Goal: Task Accomplishment & Management: Manage account settings

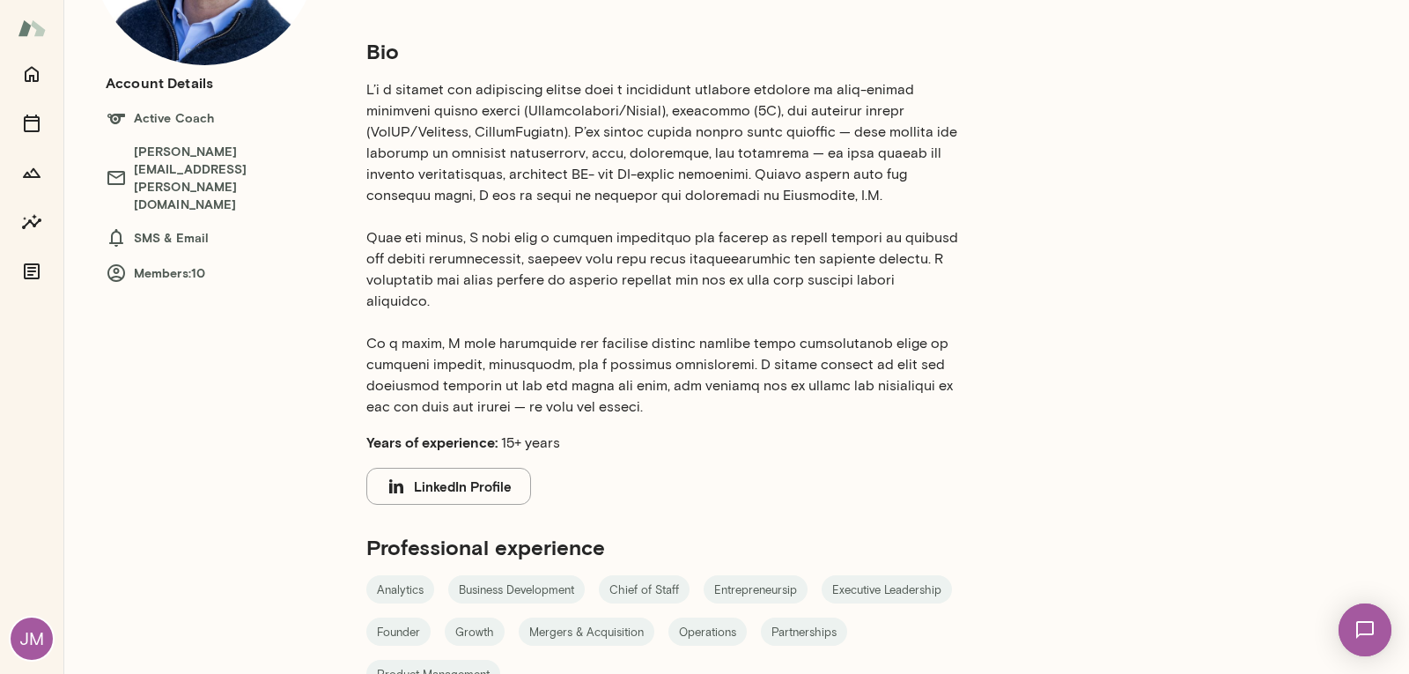
scroll to position [238, 0]
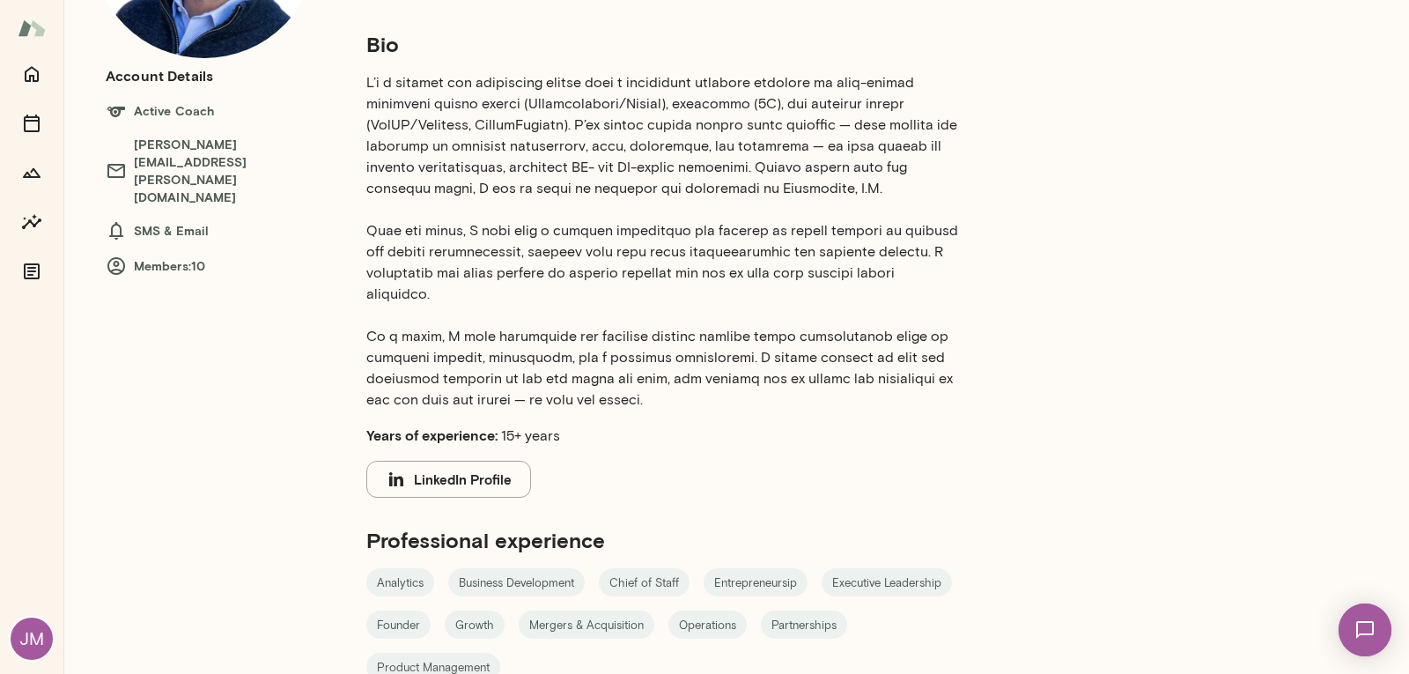
click at [1355, 628] on img at bounding box center [1365, 630] width 72 height 72
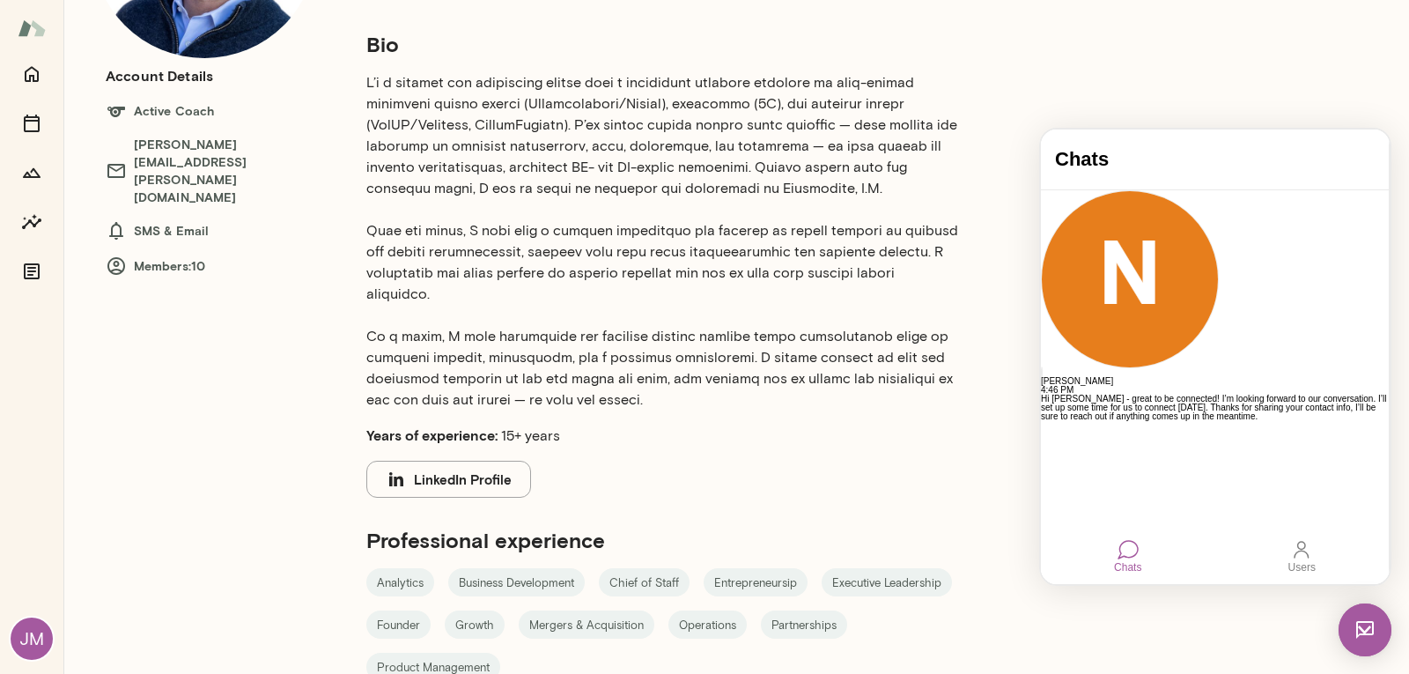
click at [847, 400] on p at bounding box center [662, 241] width 592 height 338
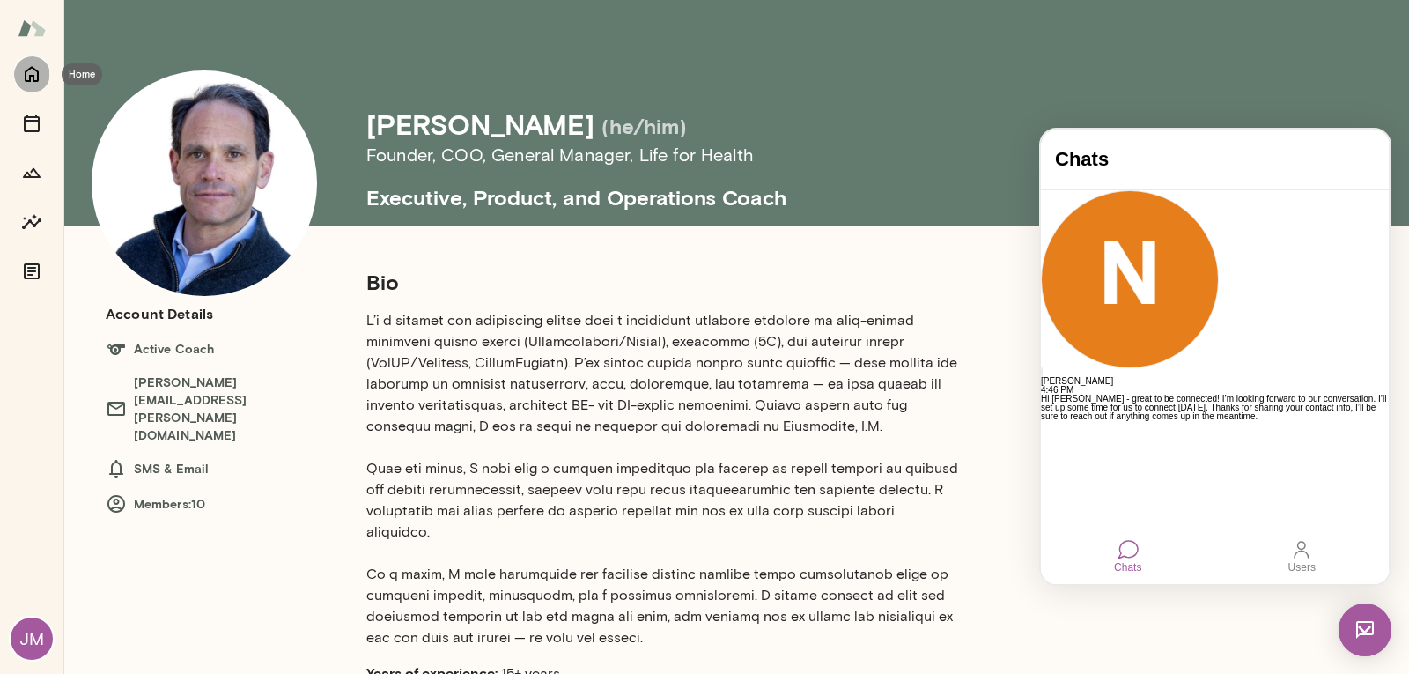
click at [38, 77] on icon "Home" at bounding box center [32, 75] width 14 height 16
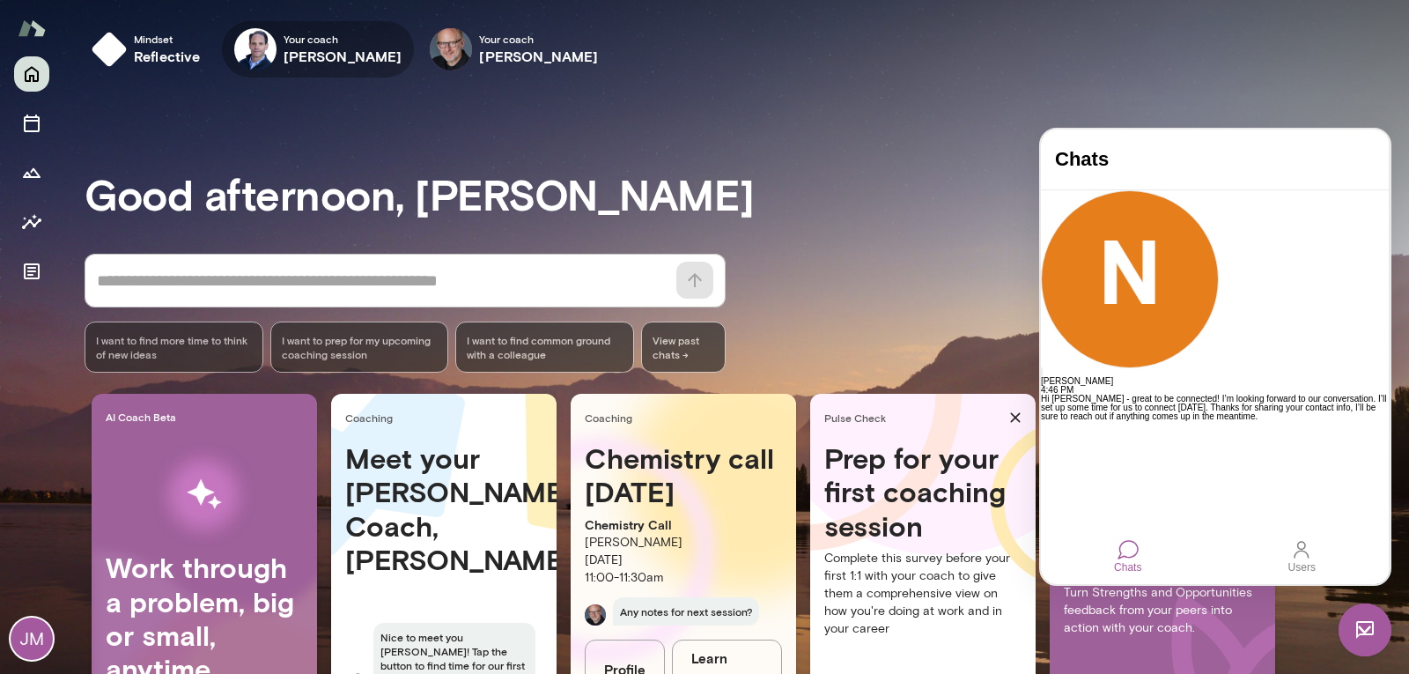
click at [0, 0] on icon "button" at bounding box center [0, 0] width 0 height 0
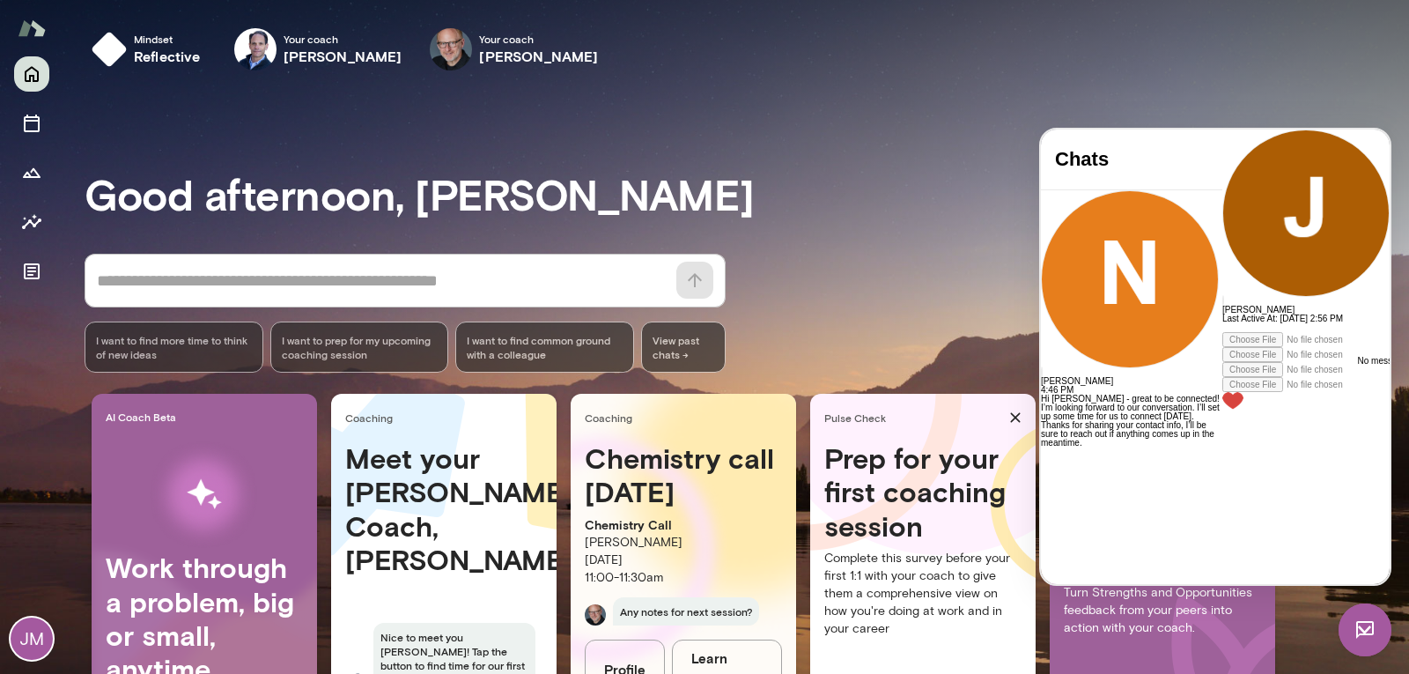
click at [1223, 332] on div at bounding box center [1306, 327] width 167 height 9
paste div
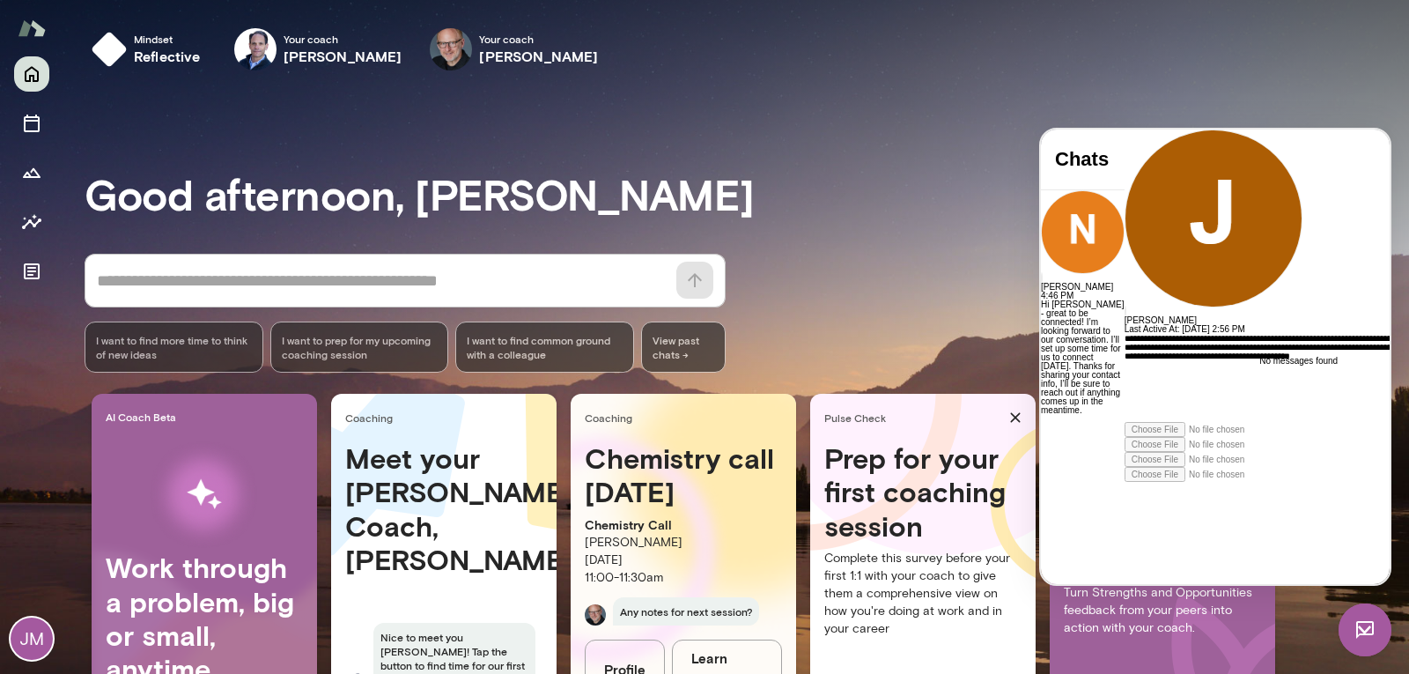
click at [1125, 422] on div "**********" at bounding box center [1284, 378] width 319 height 88
drag, startPoint x: 1317, startPoint y: 511, endPoint x: 1283, endPoint y: 474, distance: 49.9
click at [1283, 422] on div "**********" at bounding box center [1284, 378] width 319 height 88
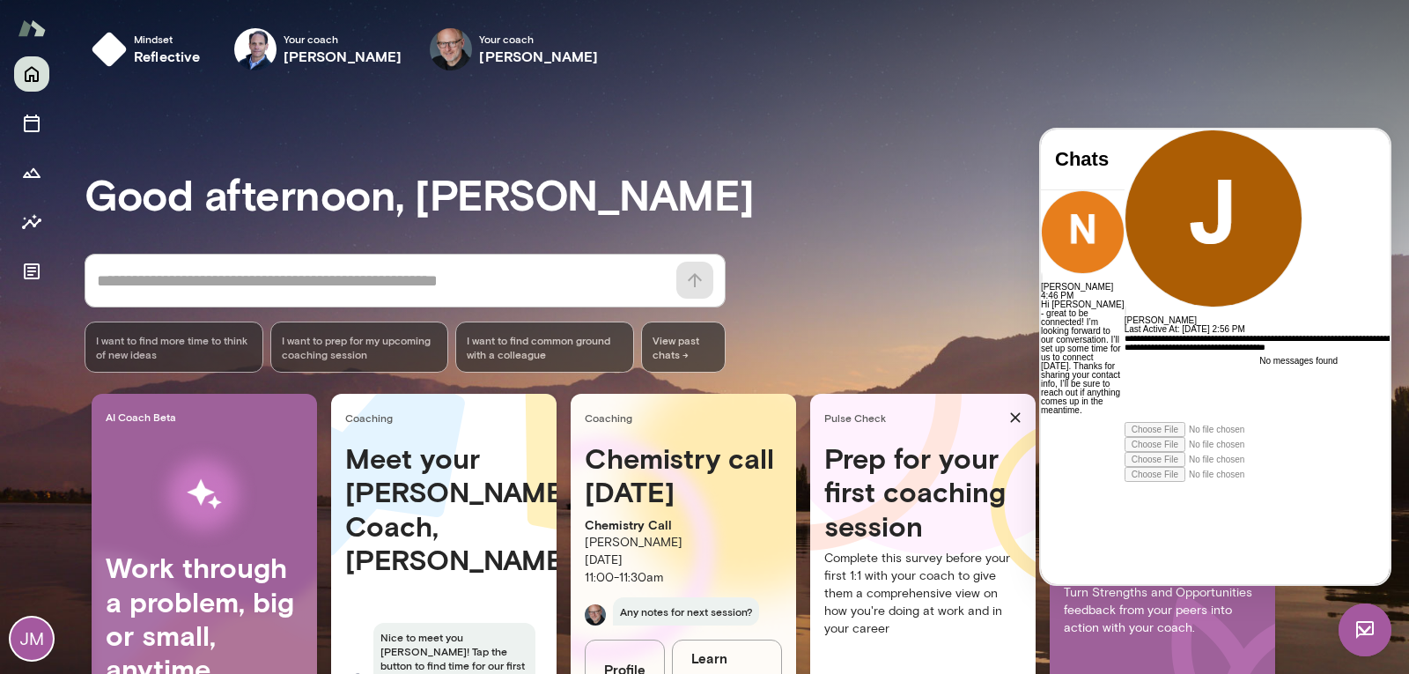
scroll to position [0, 0]
drag, startPoint x: 1293, startPoint y: 515, endPoint x: 1283, endPoint y: 507, distance: 13.2
click at [1283, 422] on div "**********" at bounding box center [1284, 378] width 319 height 88
drag, startPoint x: 1212, startPoint y: 520, endPoint x: 1330, endPoint y: 514, distance: 118.2
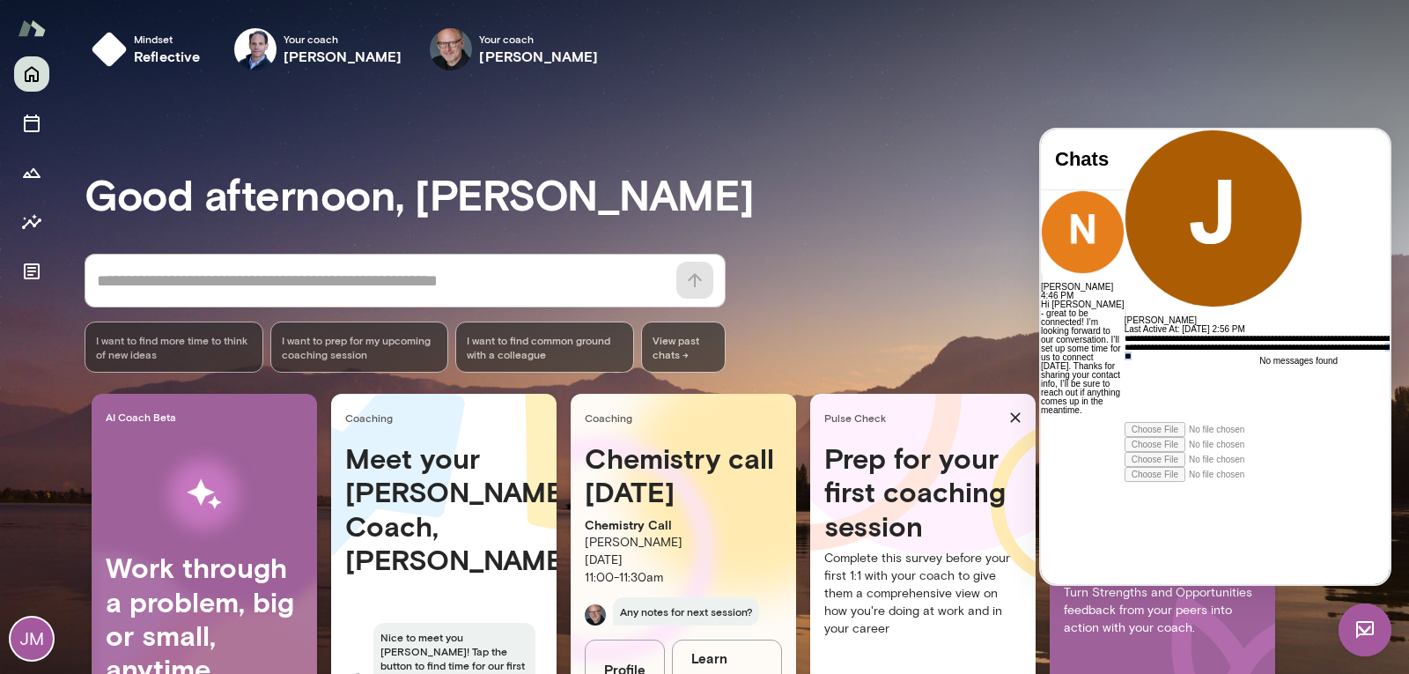
click at [1330, 422] on div "**********" at bounding box center [1284, 378] width 319 height 88
click at [1237, 422] on div "**********" at bounding box center [1284, 378] width 319 height 88
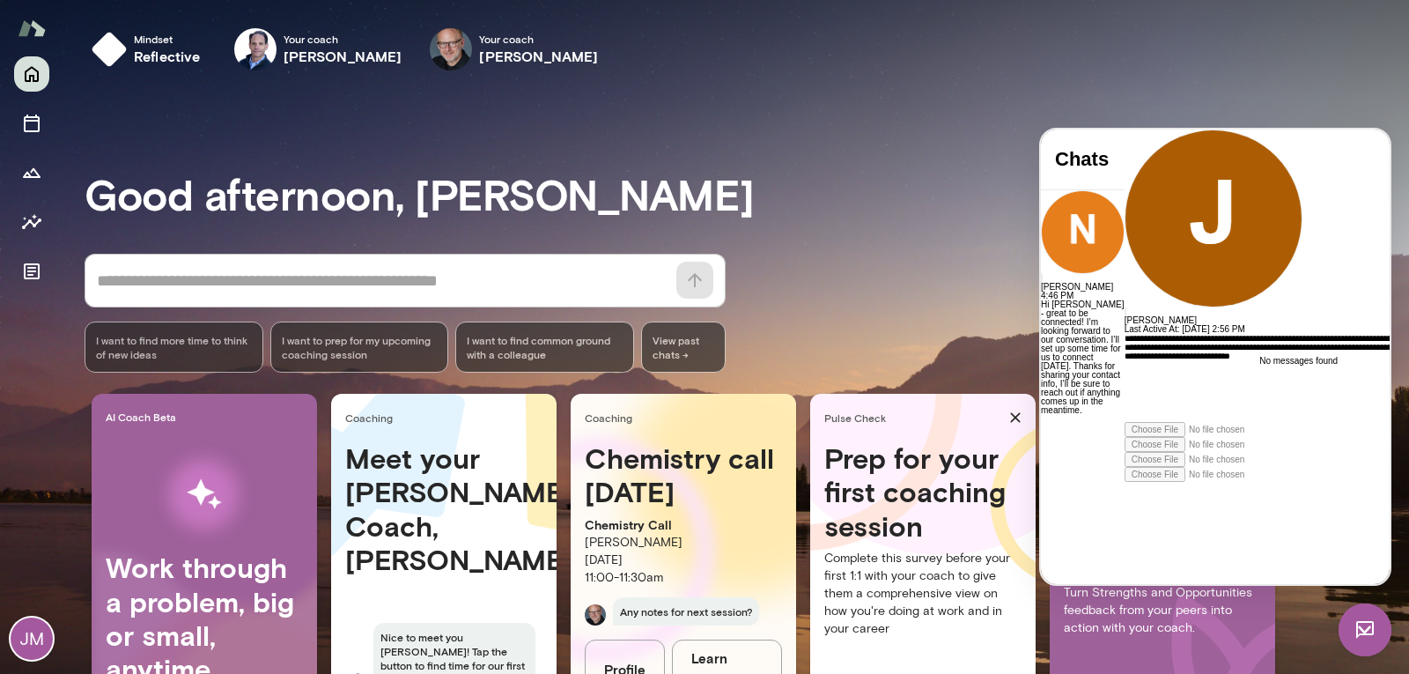
click at [1194, 422] on div "**********" at bounding box center [1284, 378] width 319 height 88
drag, startPoint x: 1194, startPoint y: 505, endPoint x: 1066, endPoint y: 395, distance: 168.6
click at [1125, 395] on div "**********" at bounding box center [1284, 356] width 319 height 455
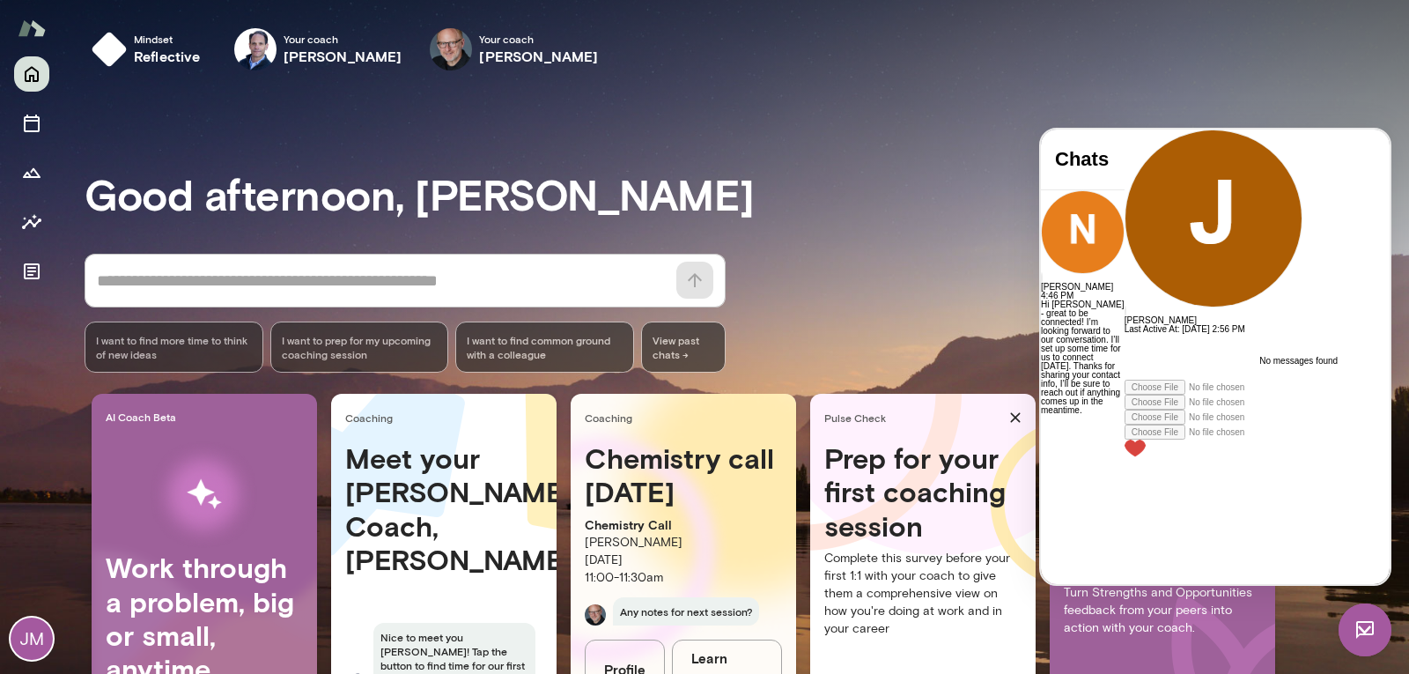
click at [1132, 380] on div at bounding box center [1284, 357] width 319 height 46
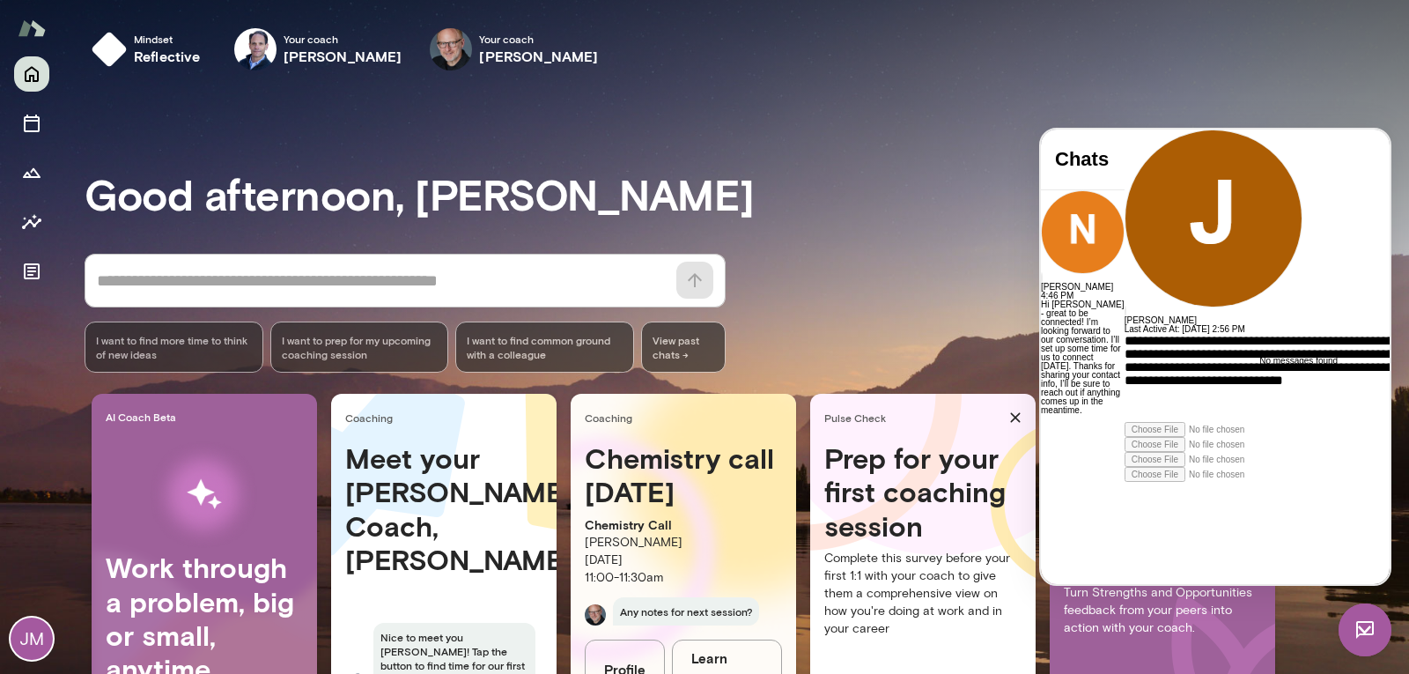
scroll to position [46, 0]
click at [1125, 482] on icon at bounding box center [1125, 482] width 0 height 0
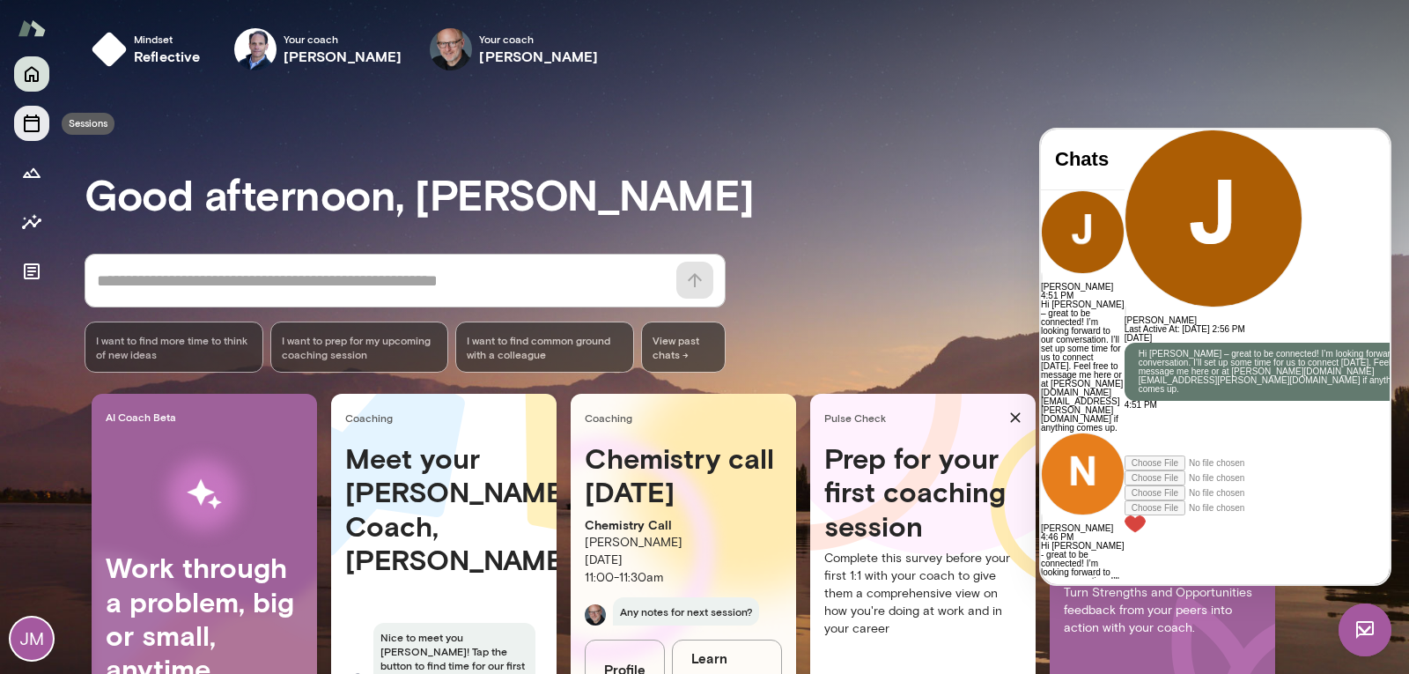
click at [31, 122] on icon "Sessions" at bounding box center [32, 124] width 16 height 18
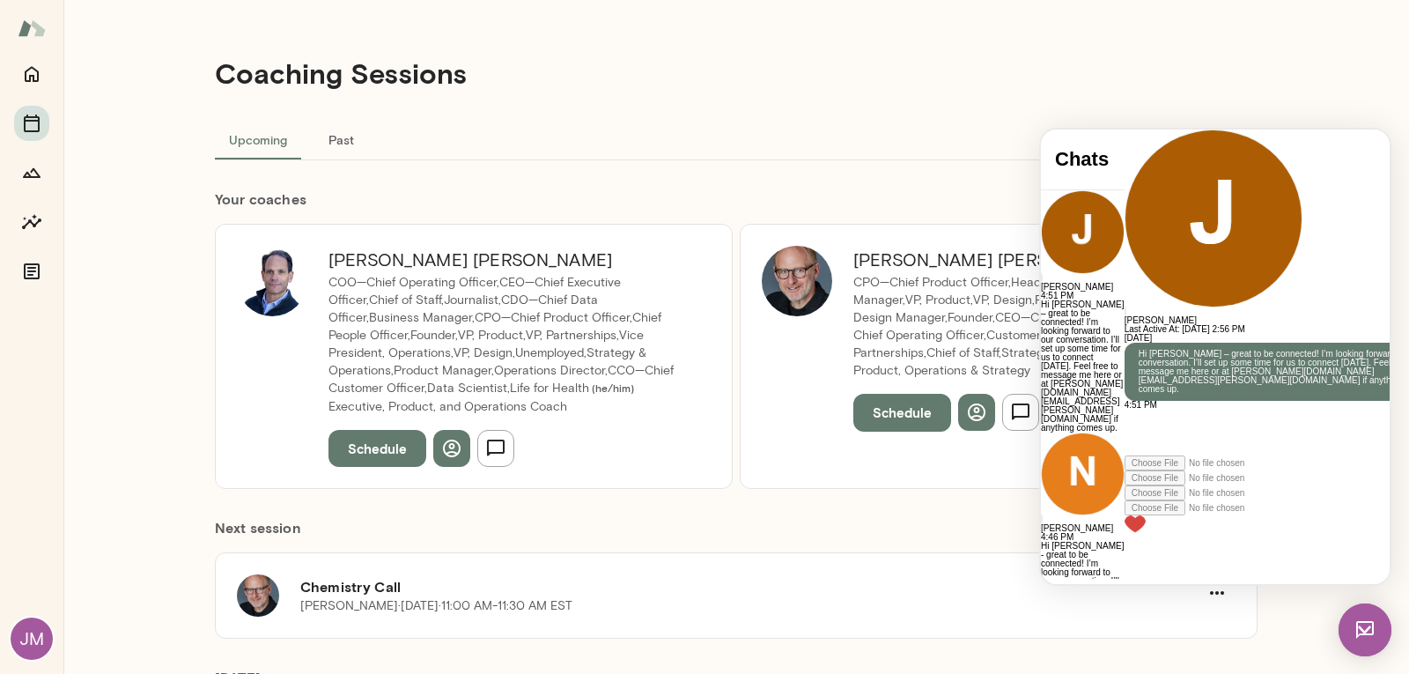
click at [1377, 631] on img at bounding box center [1365, 629] width 53 height 53
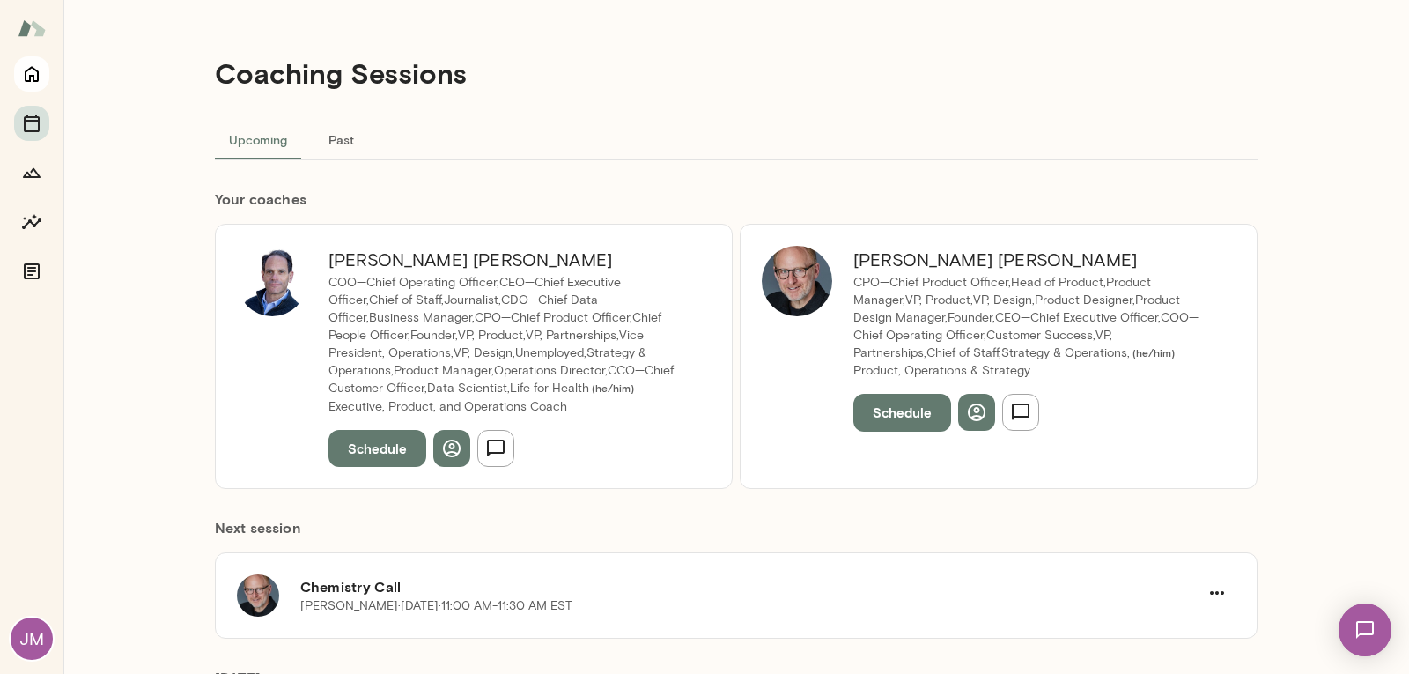
click at [21, 75] on icon "Home" at bounding box center [31, 73] width 21 height 21
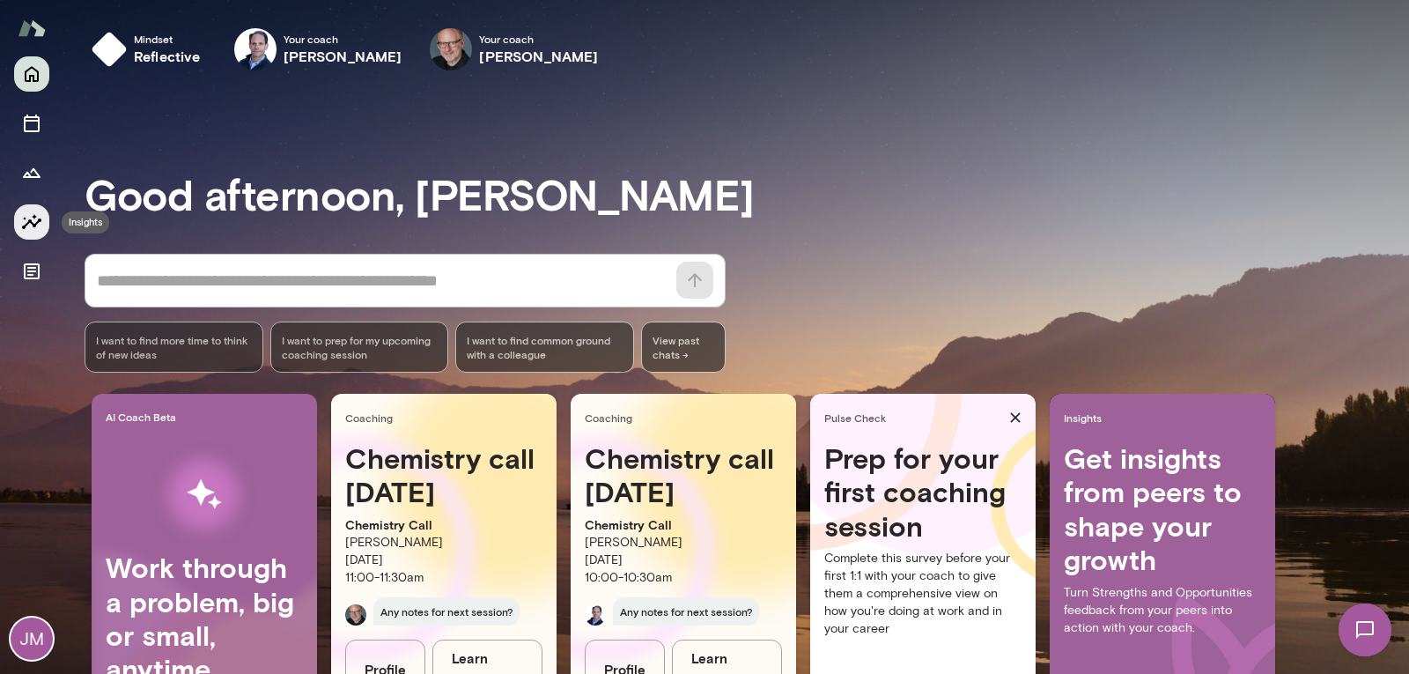
click at [35, 222] on icon "Insights" at bounding box center [31, 221] width 21 height 21
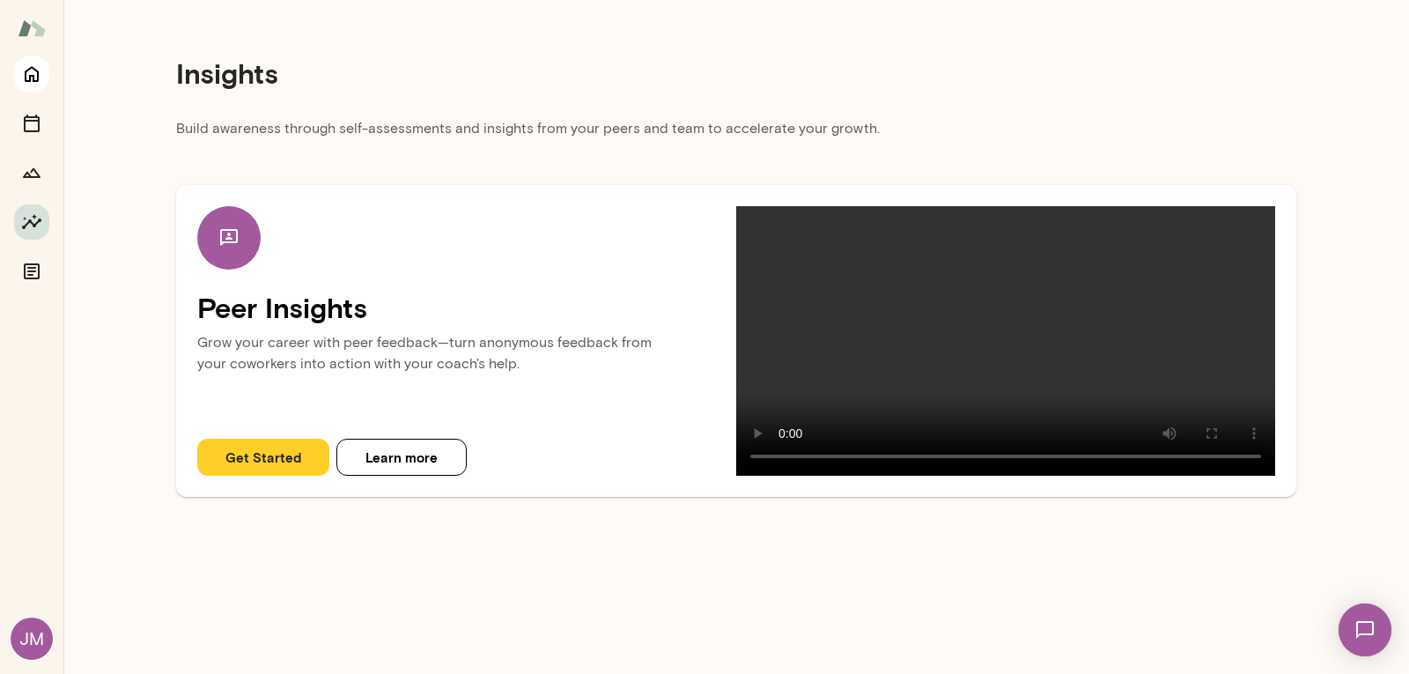
click at [34, 80] on icon "Home" at bounding box center [32, 75] width 14 height 16
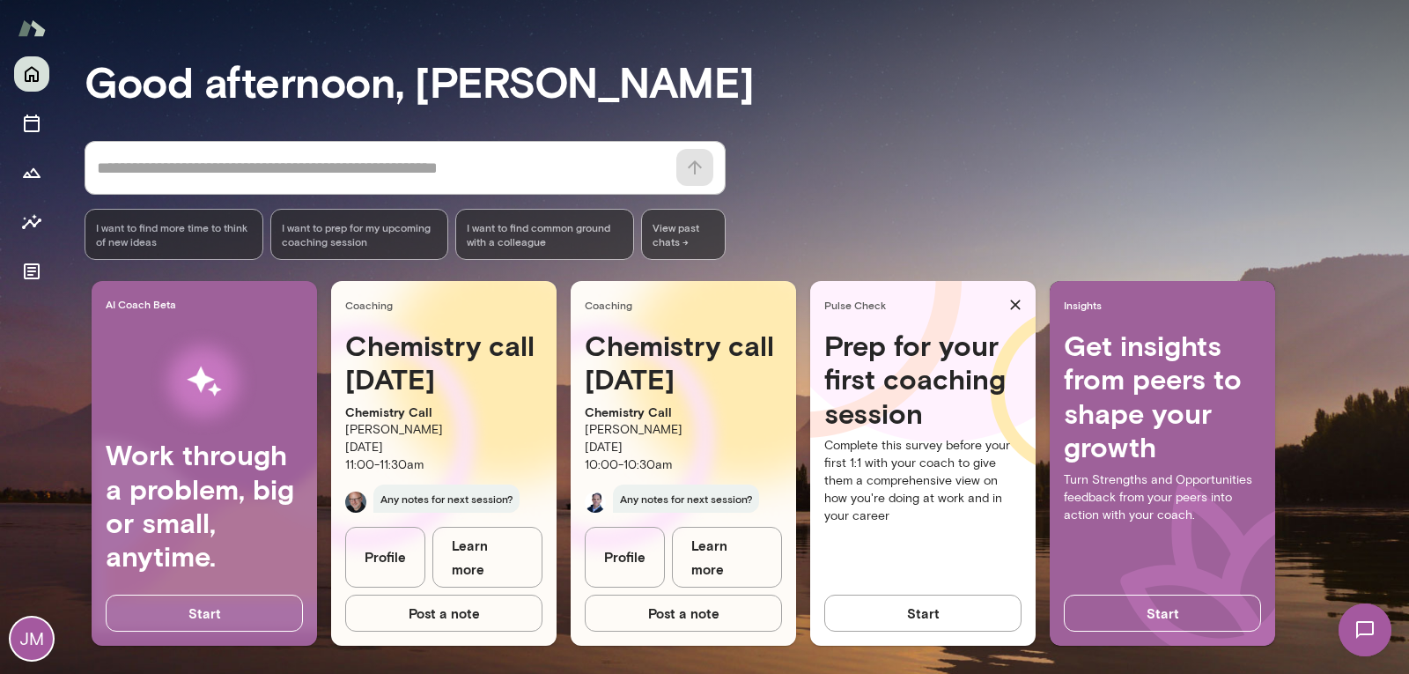
scroll to position [120, 0]
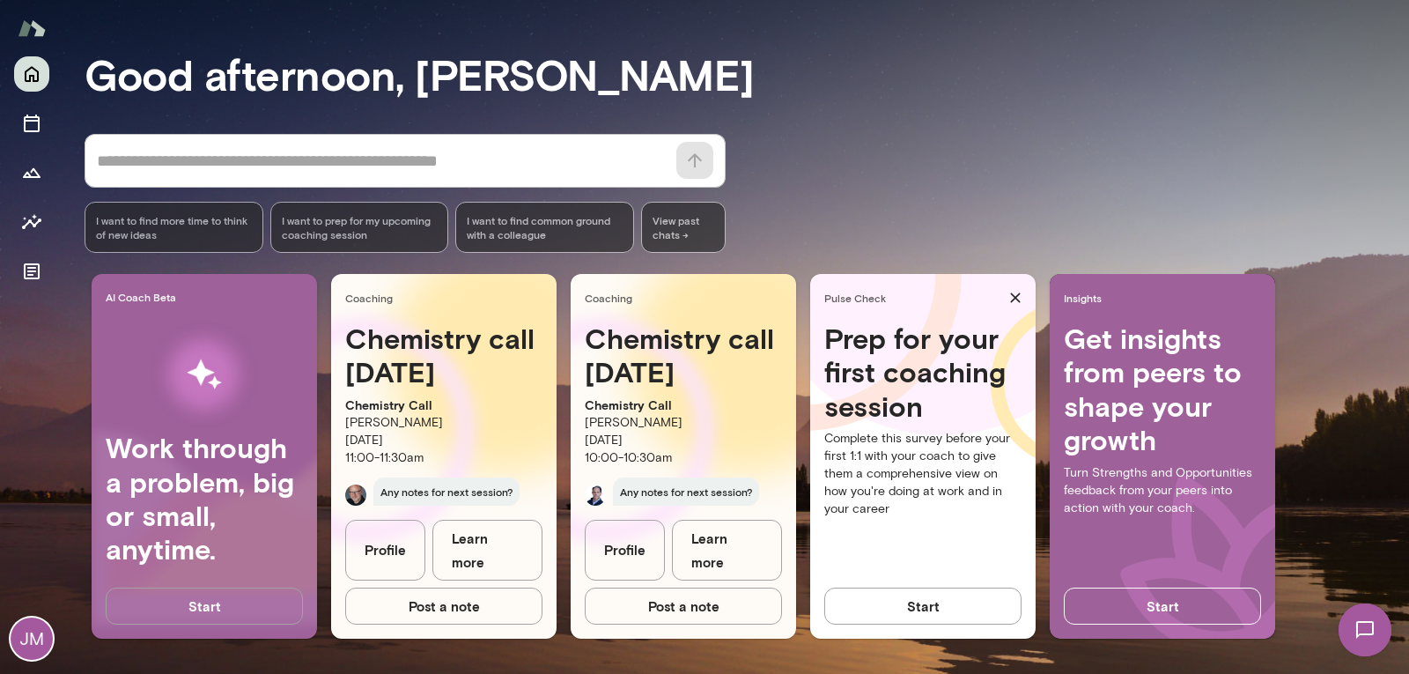
click at [223, 603] on button "Start" at bounding box center [204, 606] width 197 height 37
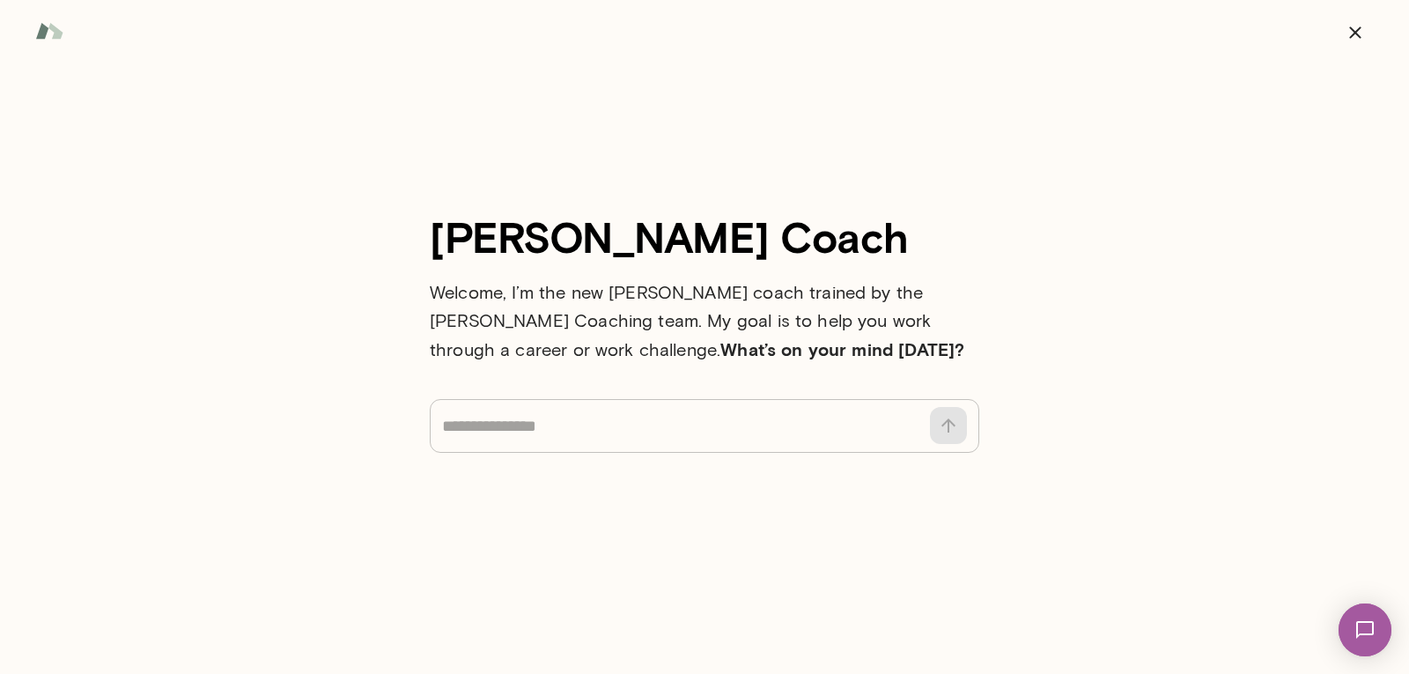
click at [48, 33] on img at bounding box center [49, 30] width 28 height 33
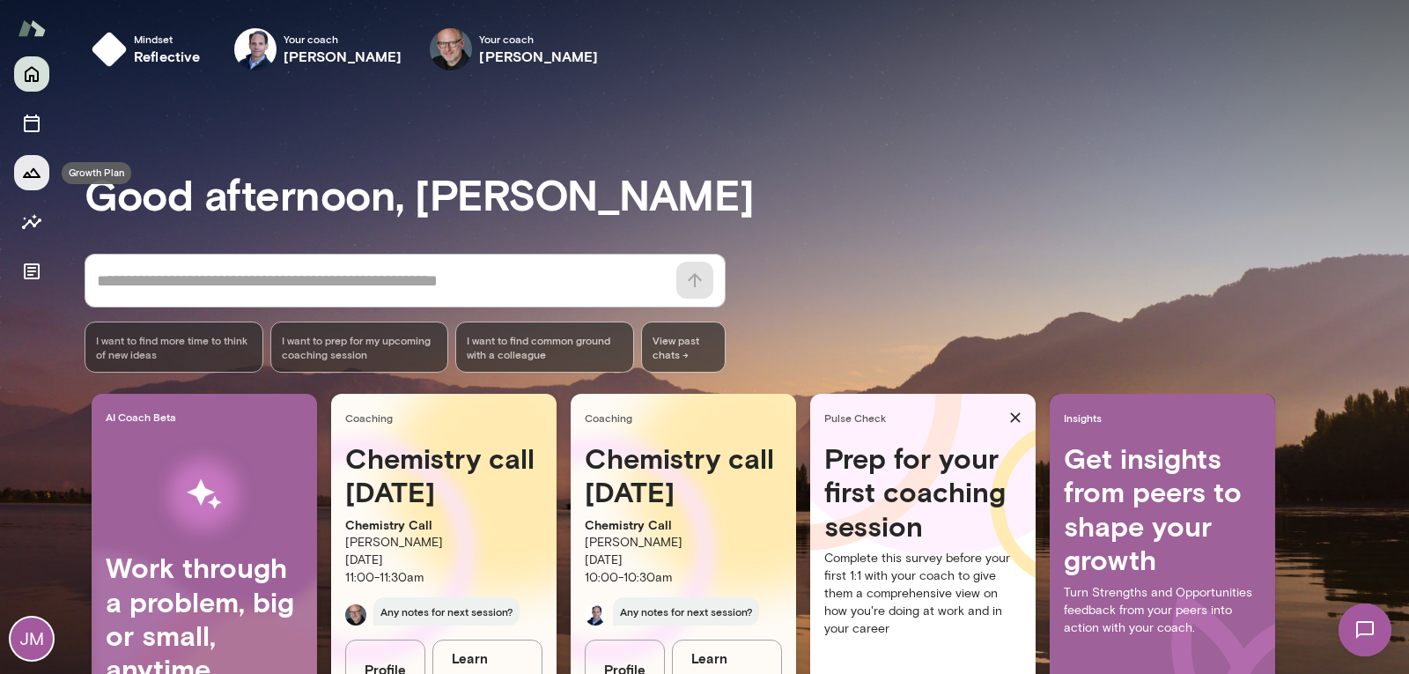
click at [27, 175] on icon "Growth Plan" at bounding box center [31, 172] width 21 height 21
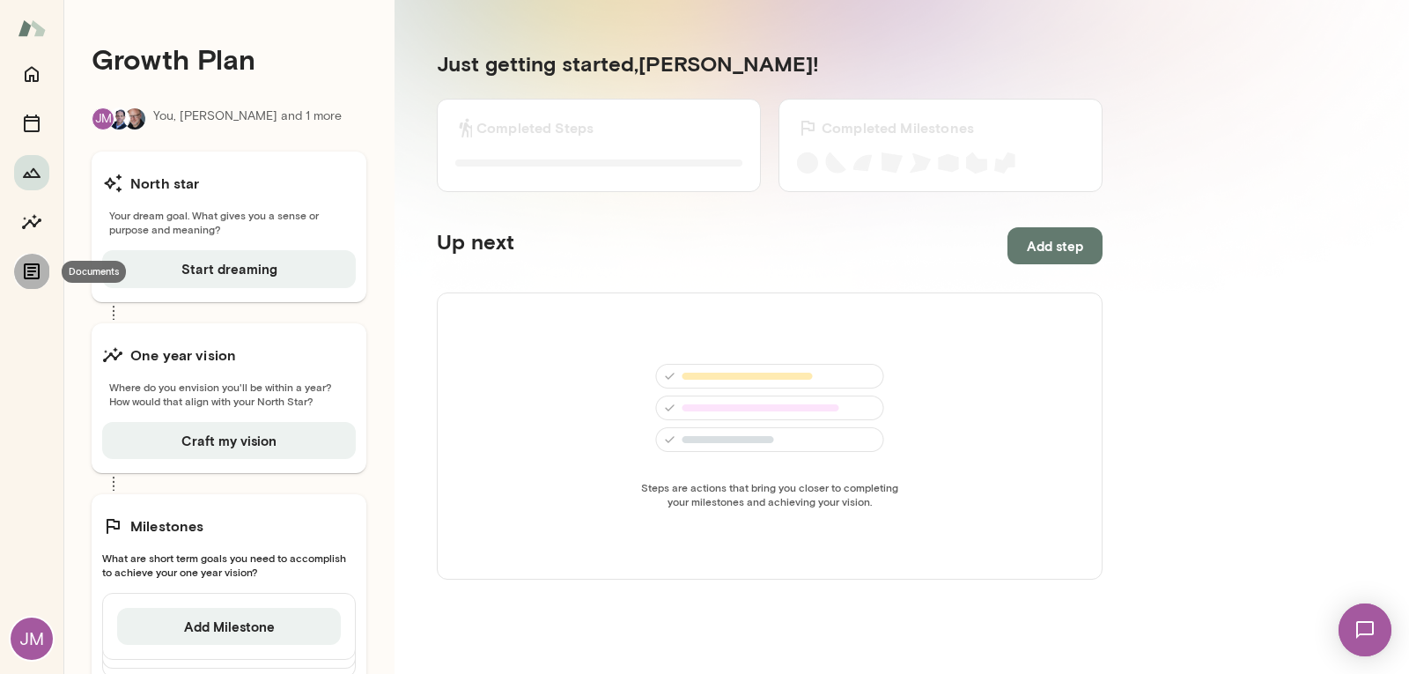
click at [33, 273] on icon "Documents" at bounding box center [31, 271] width 21 height 21
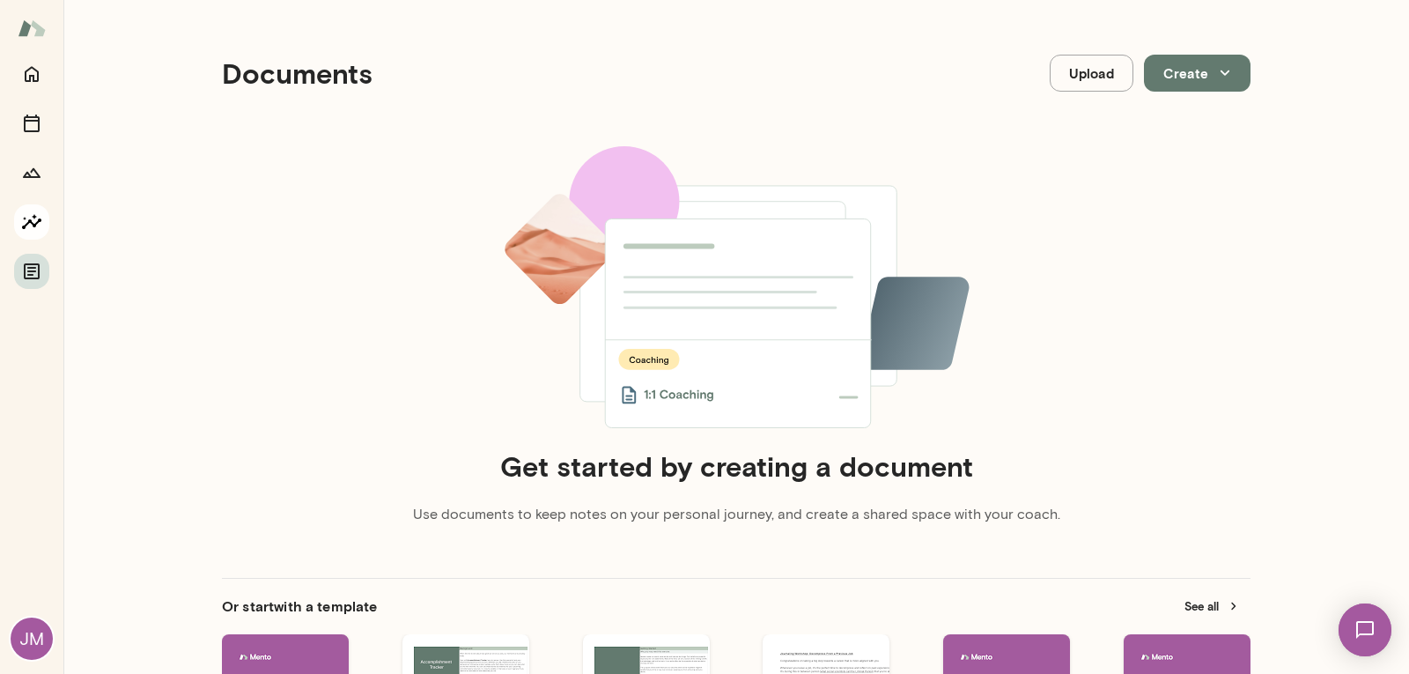
click at [35, 218] on icon "Insights" at bounding box center [31, 221] width 21 height 21
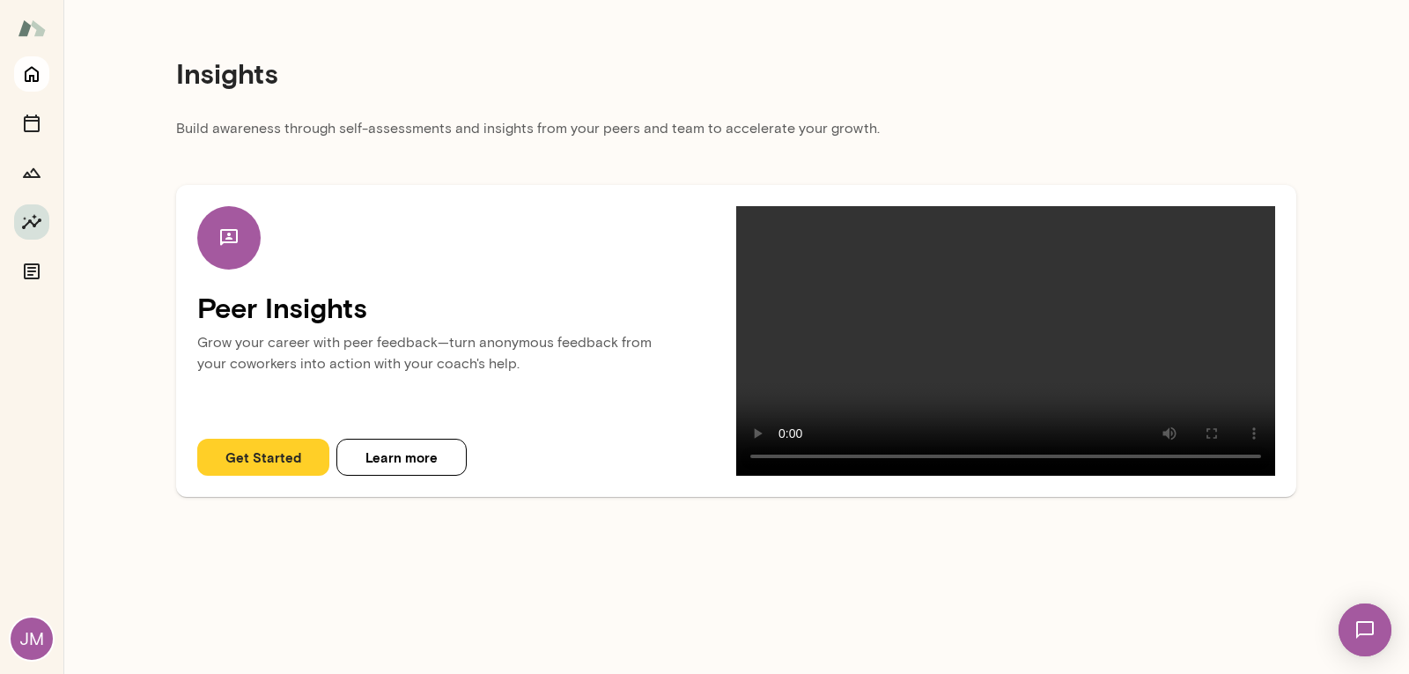
click at [34, 76] on icon "Home" at bounding box center [32, 75] width 14 height 16
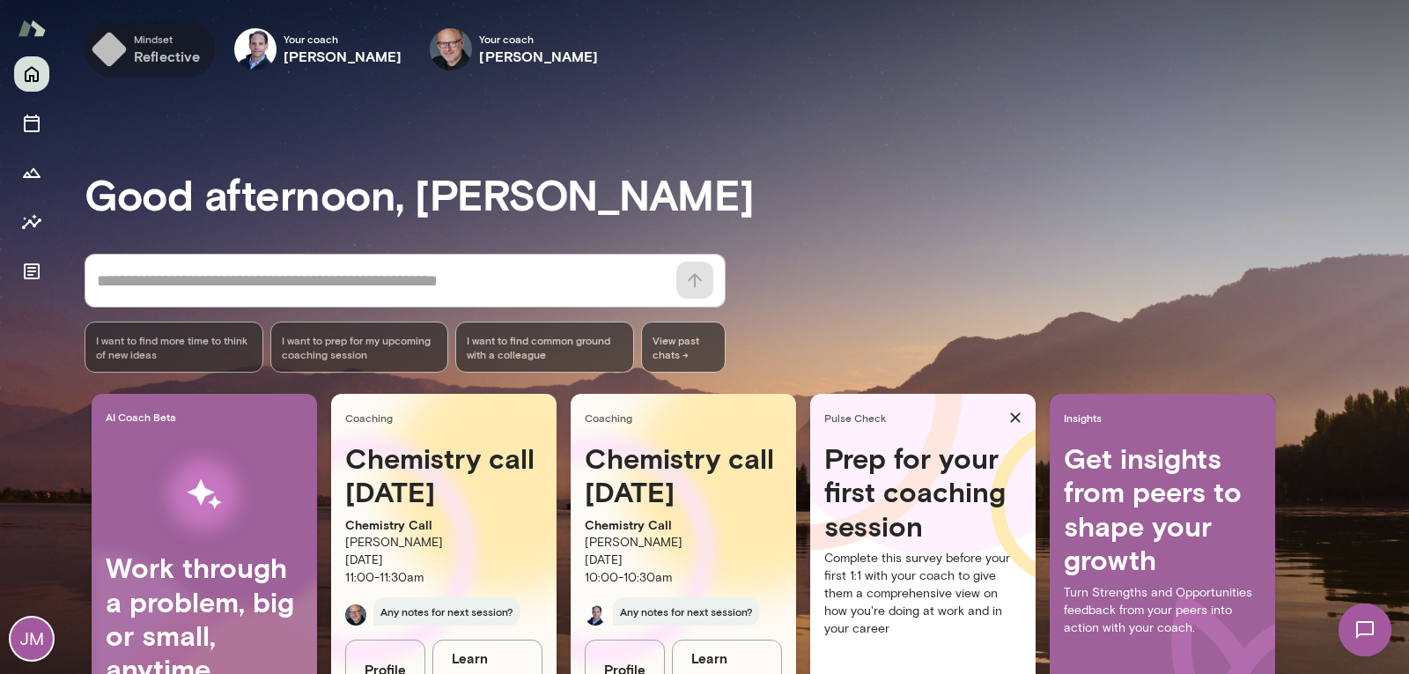
click at [153, 55] on h6 "reflective" at bounding box center [167, 56] width 67 height 21
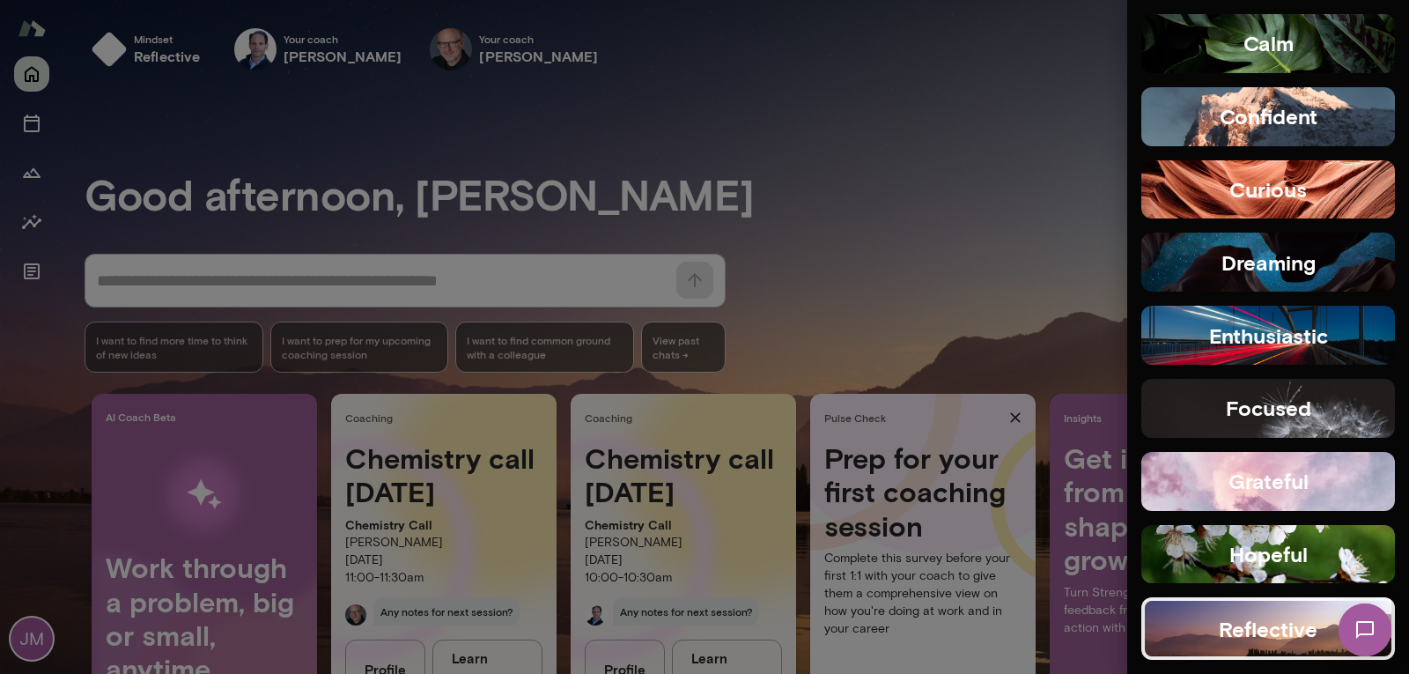
click at [1025, 292] on div at bounding box center [704, 337] width 1409 height 674
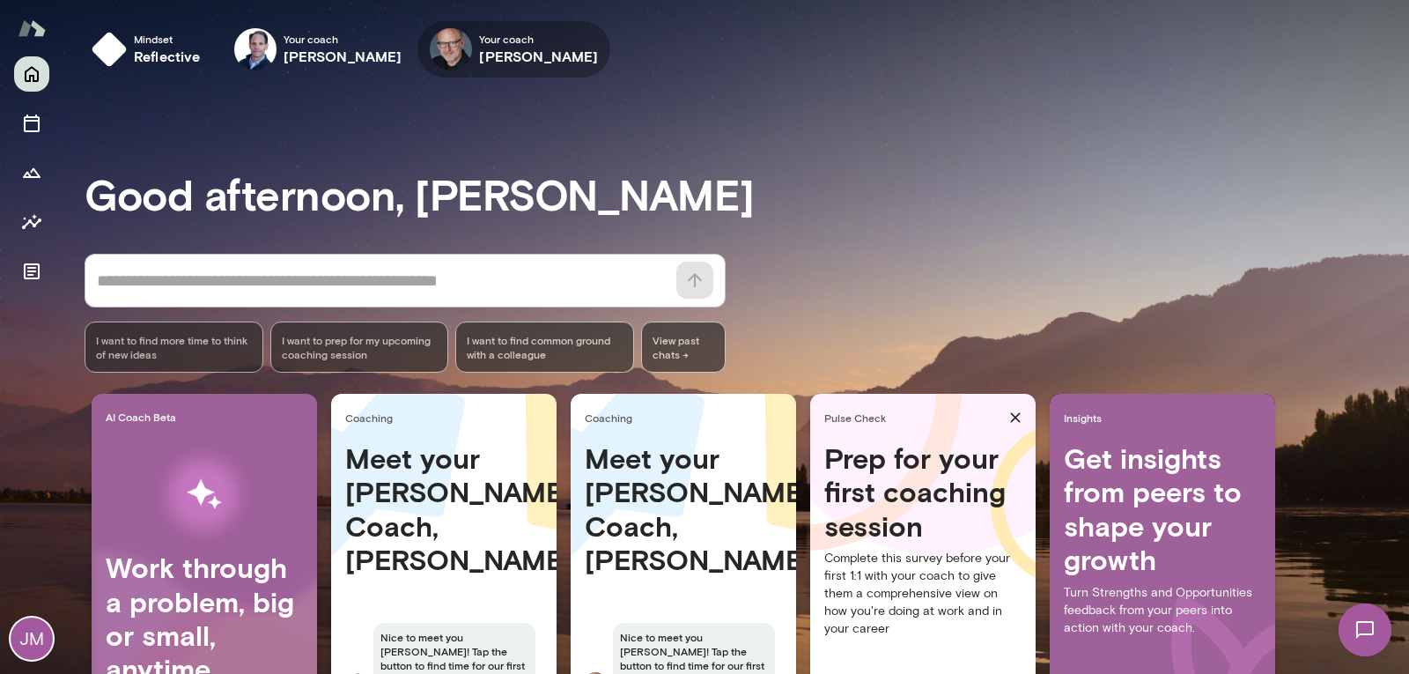
click at [0, 0] on icon "button" at bounding box center [0, 0] width 0 height 0
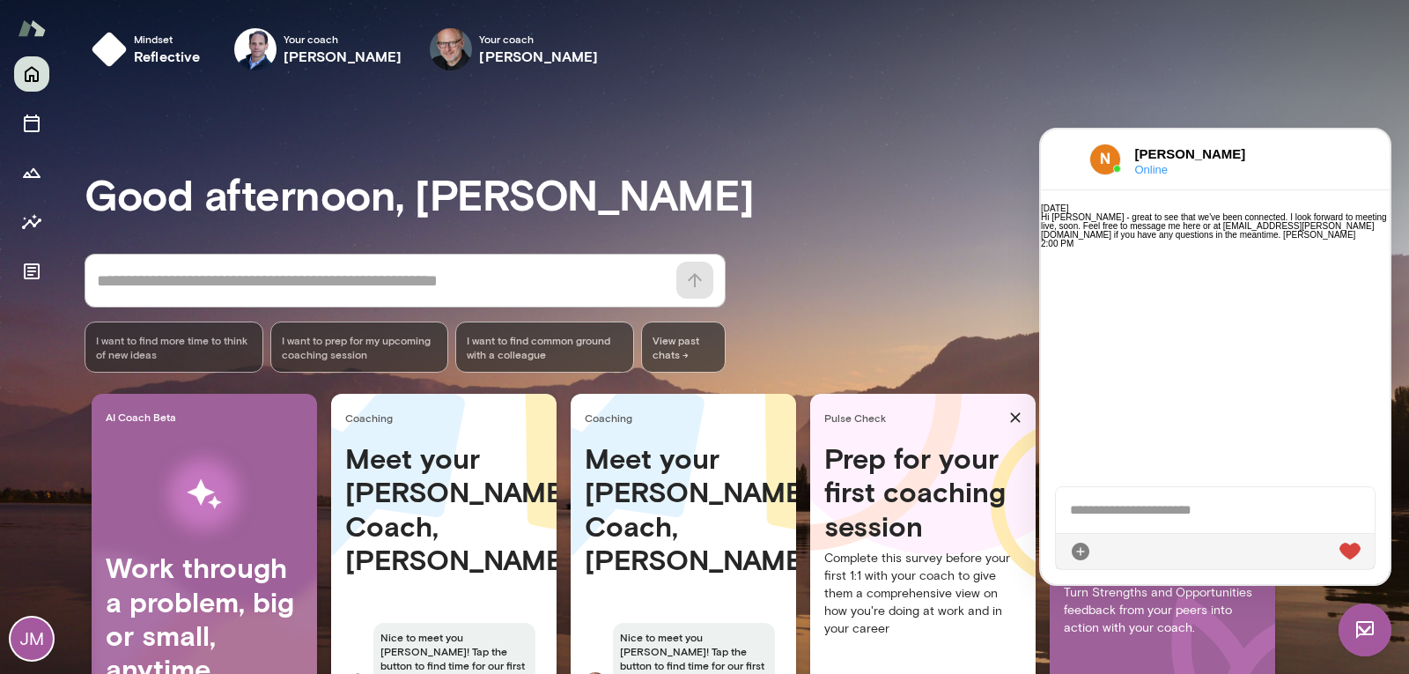
click at [1131, 508] on div at bounding box center [1215, 510] width 319 height 46
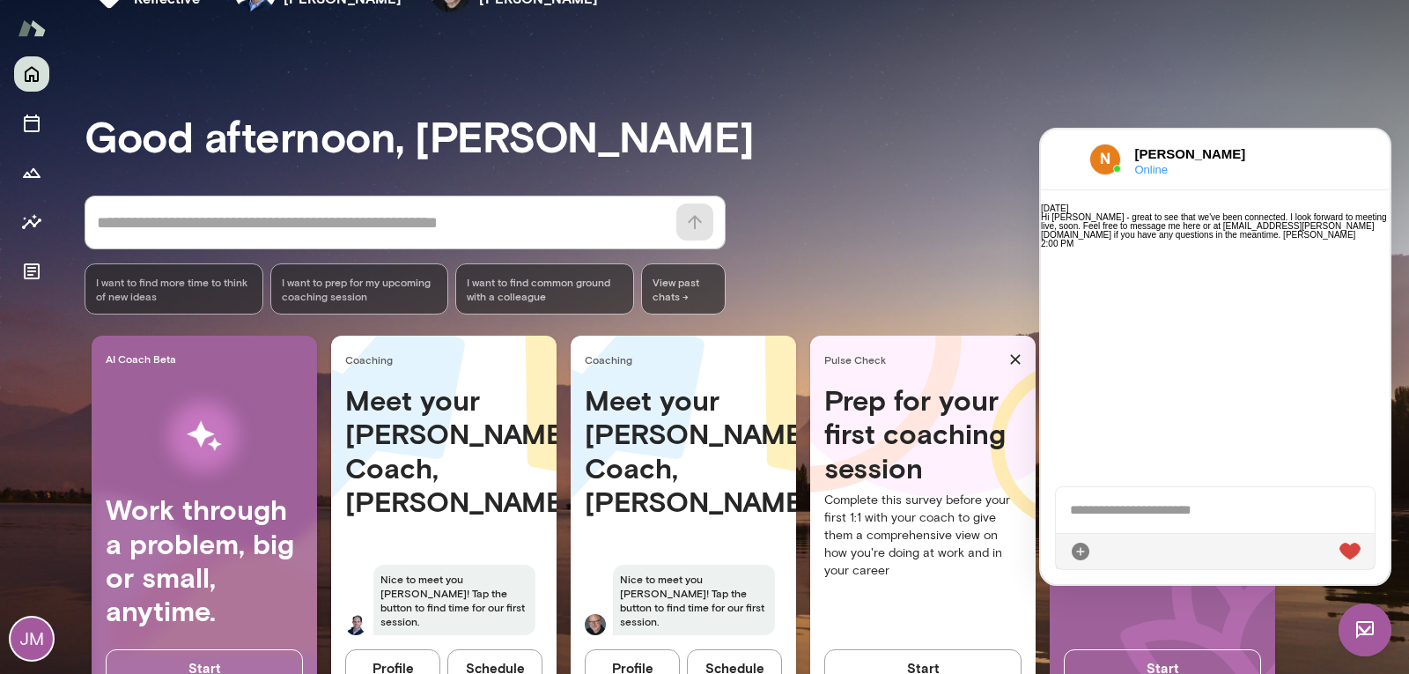
scroll to position [120, 0]
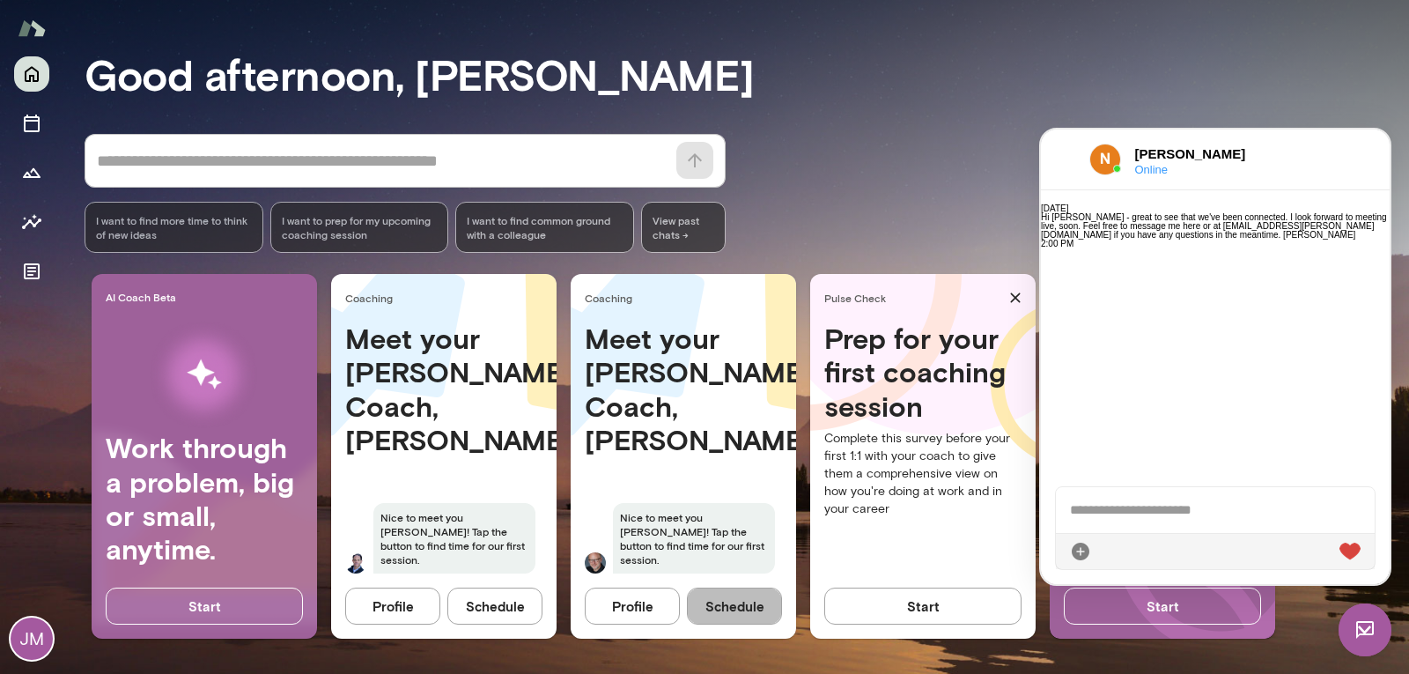
click at [731, 606] on button "Schedule" at bounding box center [734, 606] width 95 height 37
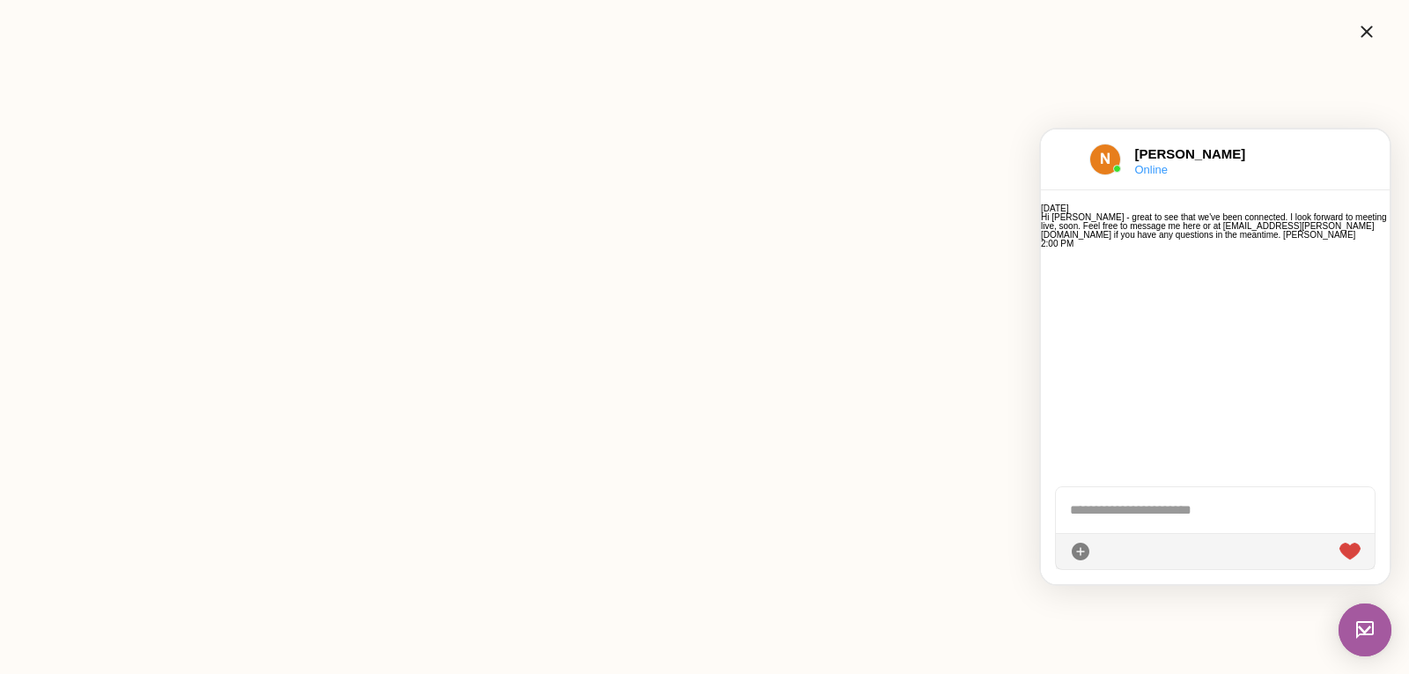
click at [1122, 527] on div at bounding box center [1215, 510] width 319 height 46
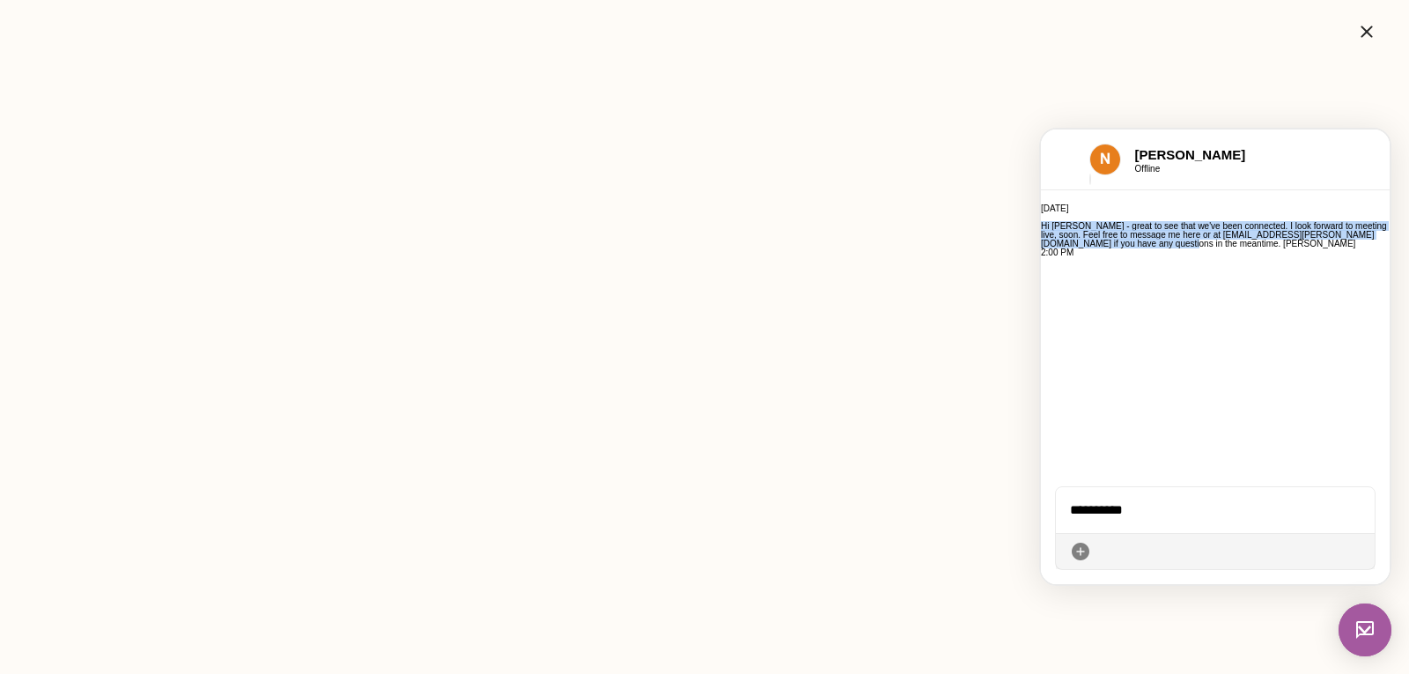
drag, startPoint x: 1110, startPoint y: 420, endPoint x: 1056, endPoint y: 255, distance: 173.3
click at [1056, 248] on div "Hi [PERSON_NAME] - great to see that we've been connected. I look forward to me…" at bounding box center [1215, 235] width 349 height 26
copy p "Hi [PERSON_NAME] - great to see that we've been connected. I look forward to me…"
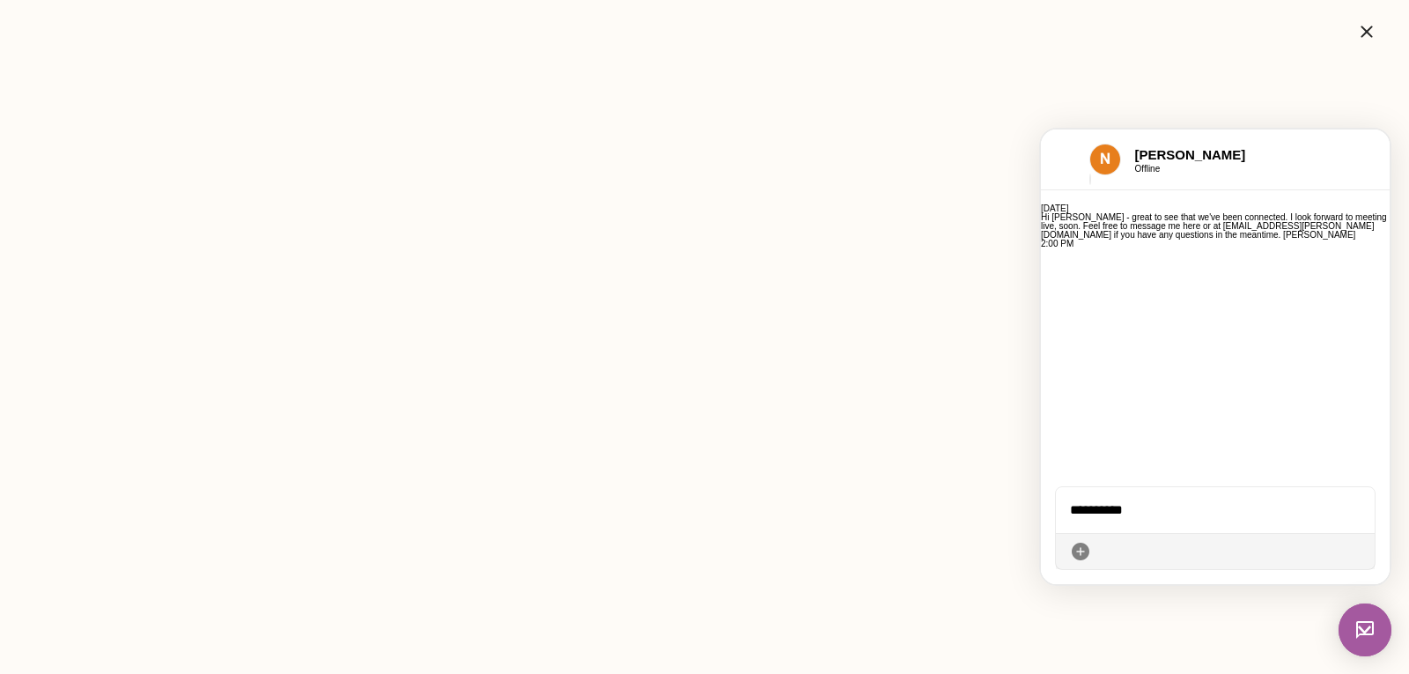
click at [1127, 511] on div "*********" at bounding box center [1215, 510] width 319 height 46
click at [1114, 509] on div "*********" at bounding box center [1215, 510] width 319 height 46
click at [1134, 508] on div "*********" at bounding box center [1215, 510] width 319 height 46
drag, startPoint x: 1134, startPoint y: 508, endPoint x: 1043, endPoint y: 505, distance: 90.8
click at [1041, 506] on html "Chats [PERSON_NAME] 2:00 PM Hi [PERSON_NAME] - great to see that we've been con…" at bounding box center [1215, 356] width 349 height 455
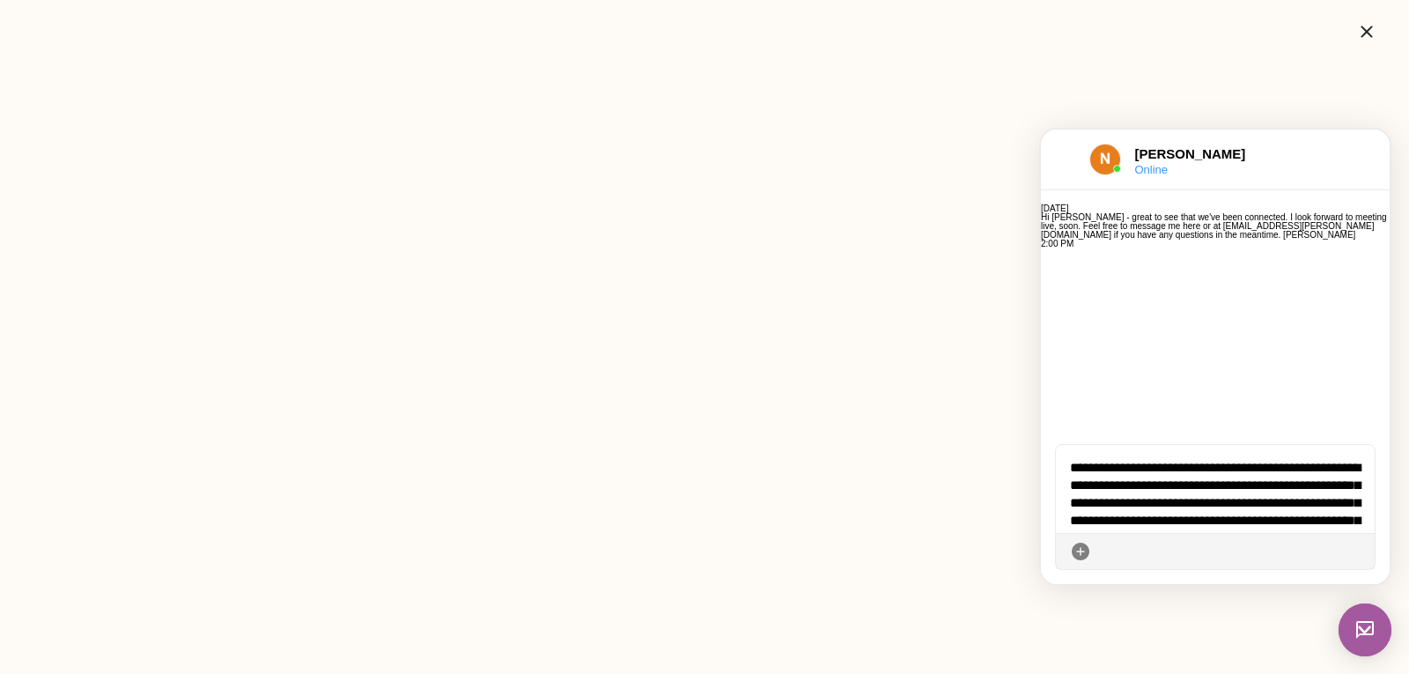
scroll to position [12, 0]
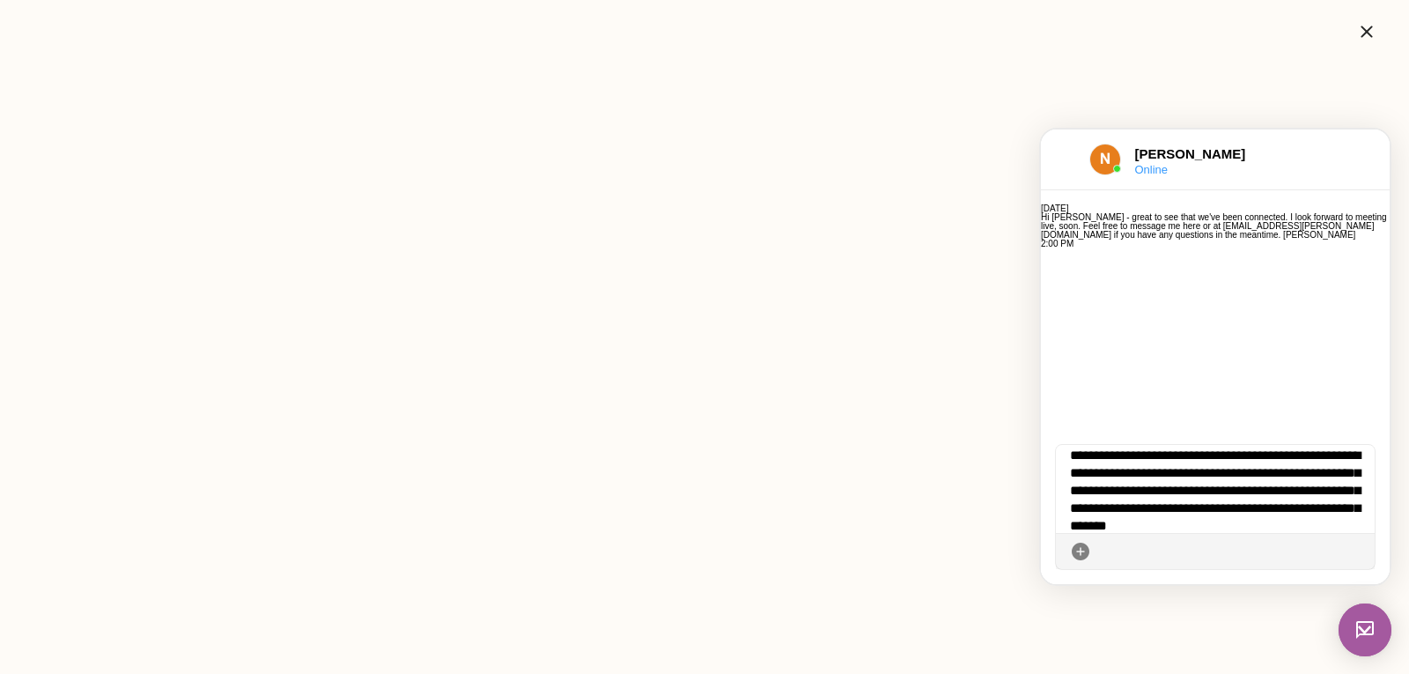
click at [1125, 456] on div "**********" at bounding box center [1215, 489] width 319 height 88
click at [1223, 506] on div "**********" at bounding box center [1215, 489] width 319 height 88
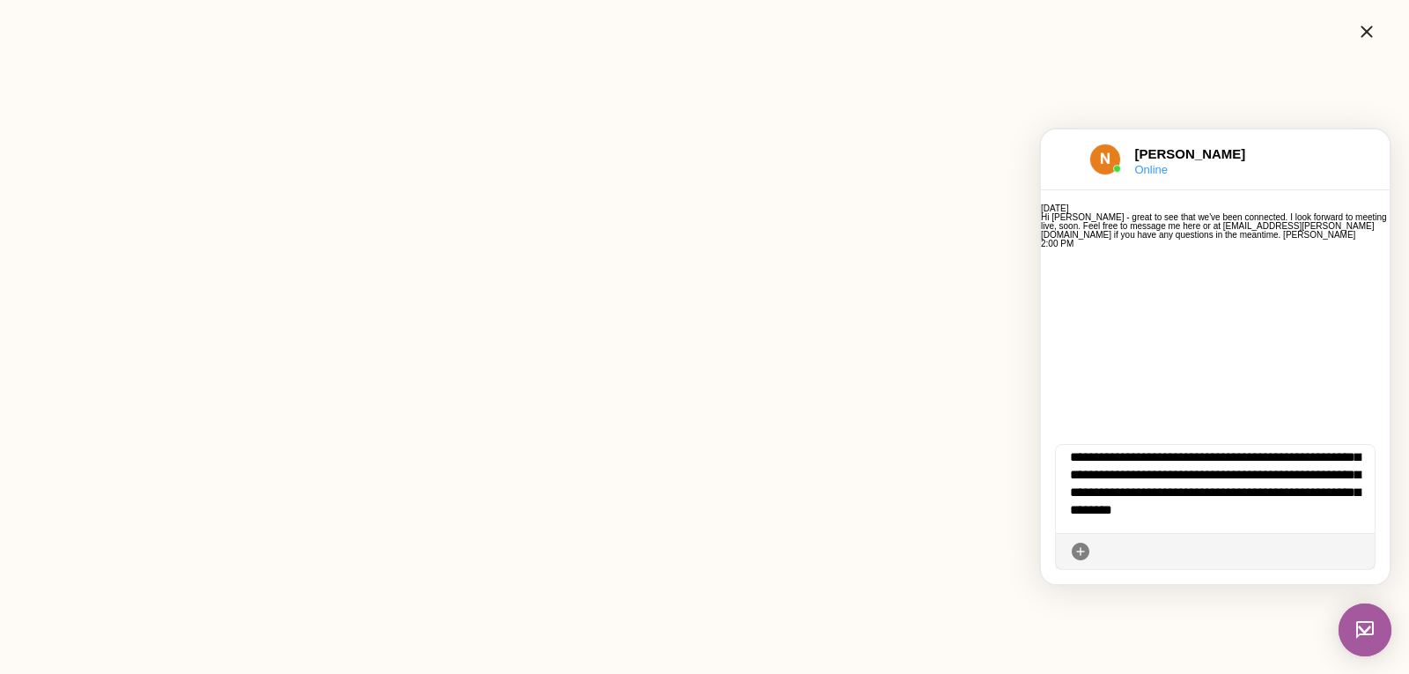
click at [1327, 512] on div "**********" at bounding box center [1215, 489] width 319 height 88
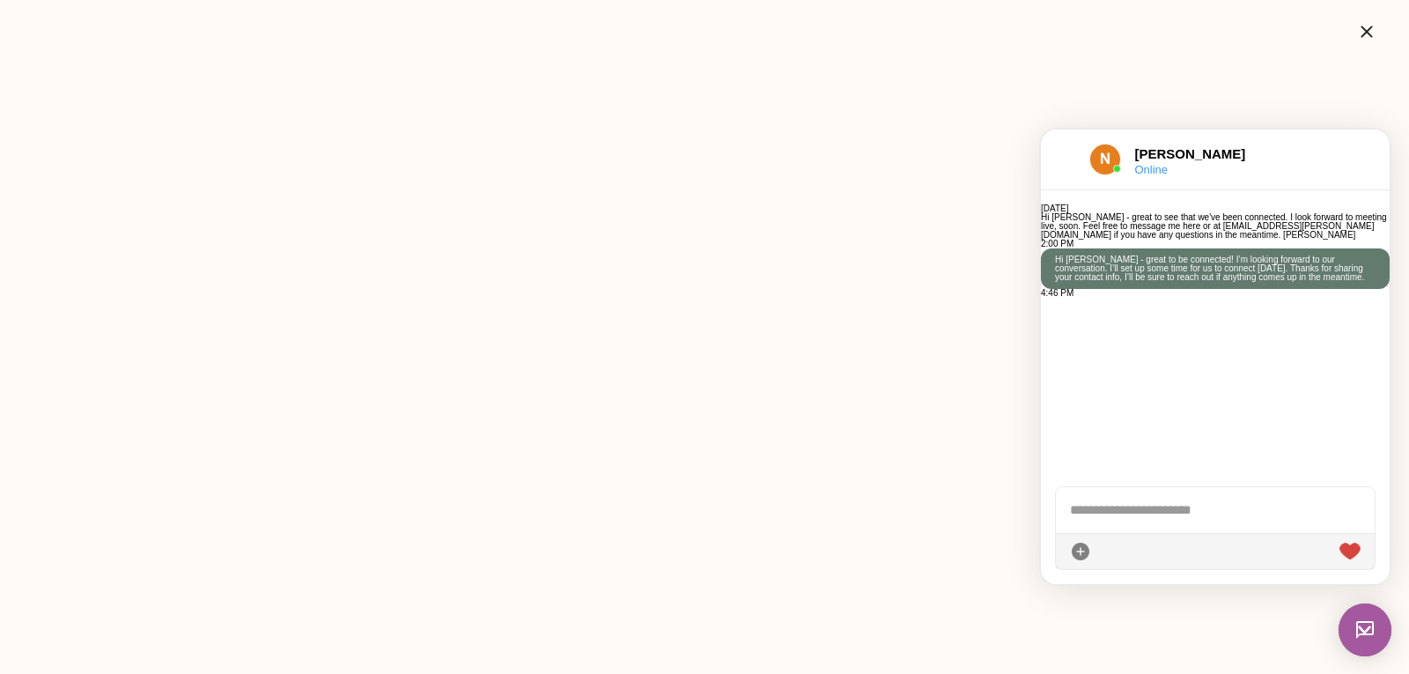
scroll to position [0, 0]
click at [1367, 24] on icon "button" at bounding box center [1366, 31] width 21 height 21
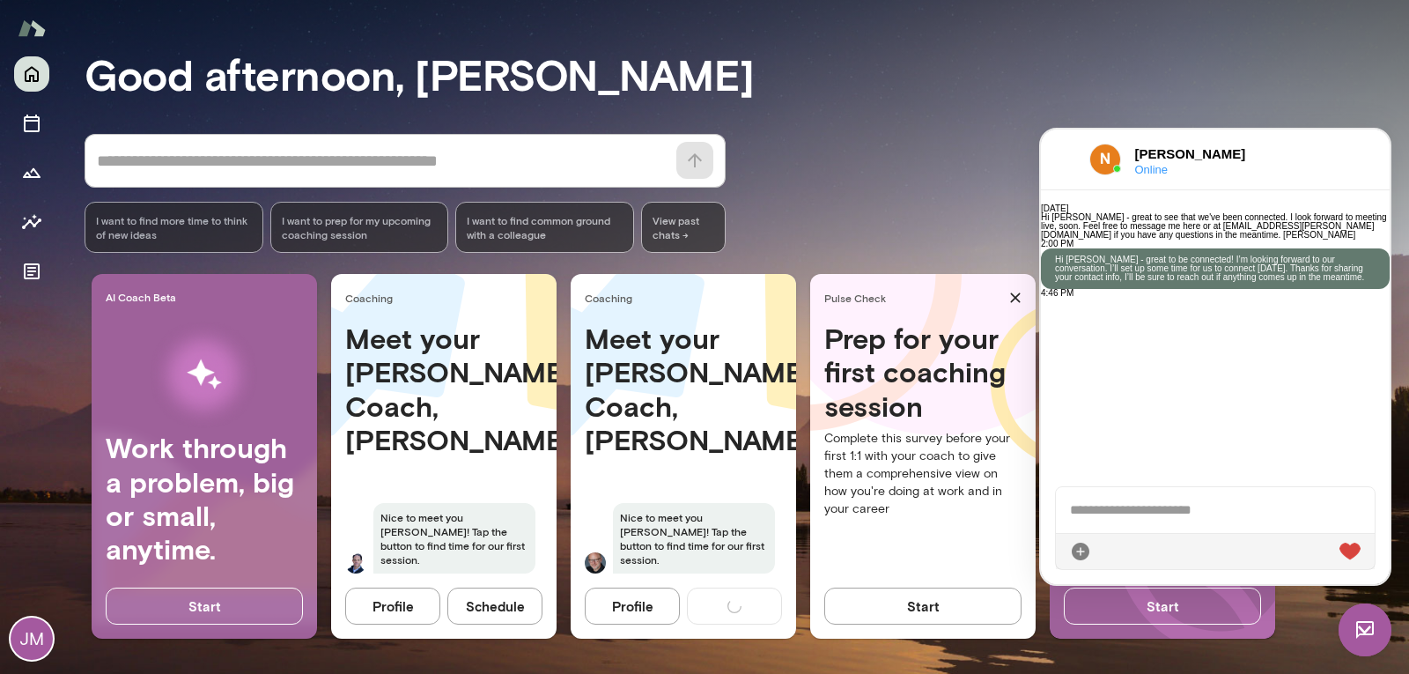
click at [1231, 101] on div "Good afternoon, [PERSON_NAME] * ​ ​ I want to find more time to think of new id…" at bounding box center [747, 319] width 1325 height 667
click at [1036, 146] on div "* ​ ​ I want to find more time to think of new ideas I want to prep for my upco…" at bounding box center [747, 193] width 1325 height 119
click at [495, 602] on button "Schedule" at bounding box center [494, 606] width 95 height 37
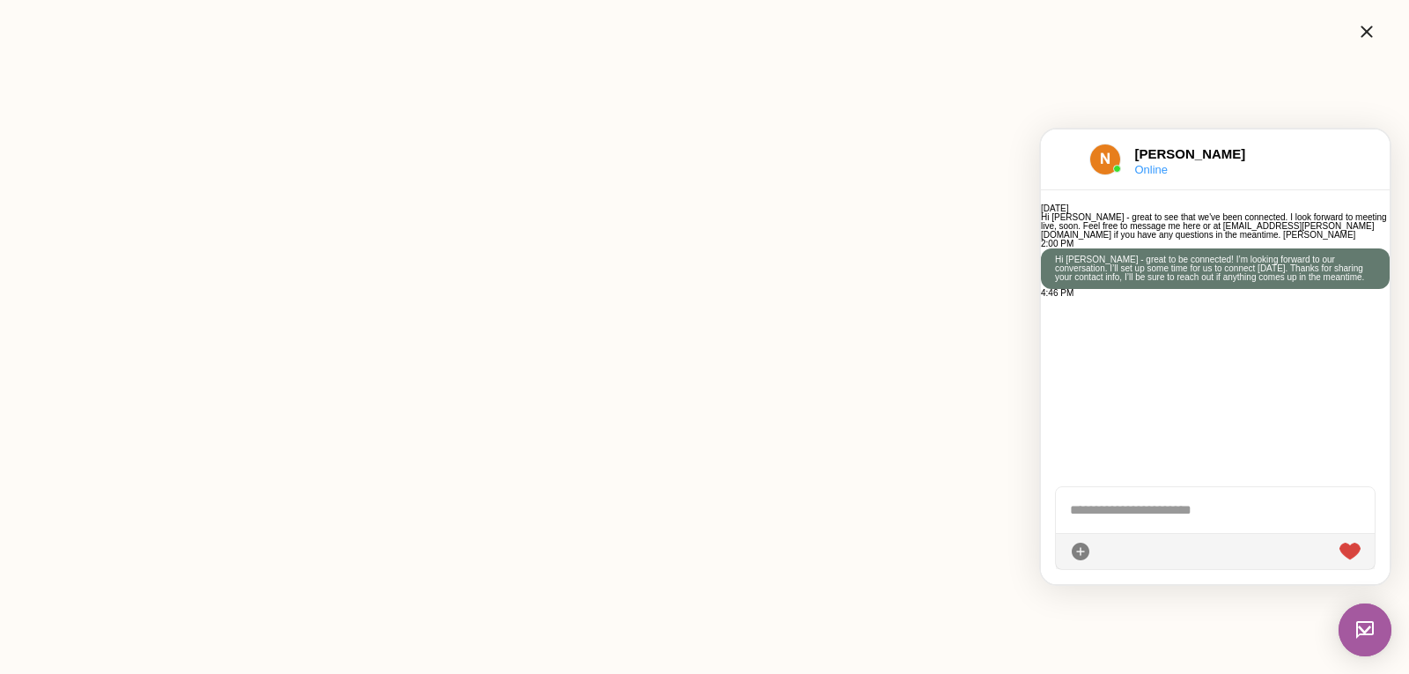
click at [1354, 632] on img at bounding box center [1365, 629] width 53 height 53
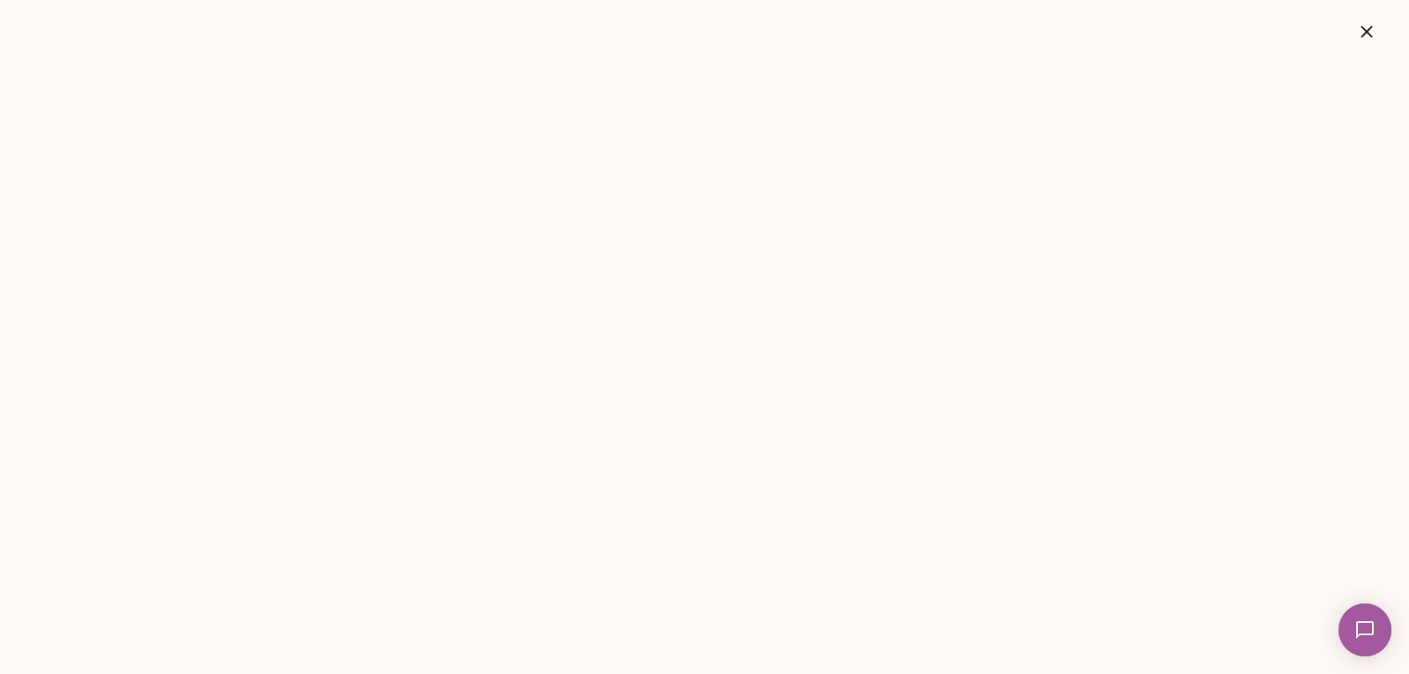
click at [1352, 31] on button "button" at bounding box center [1367, 31] width 56 height 35
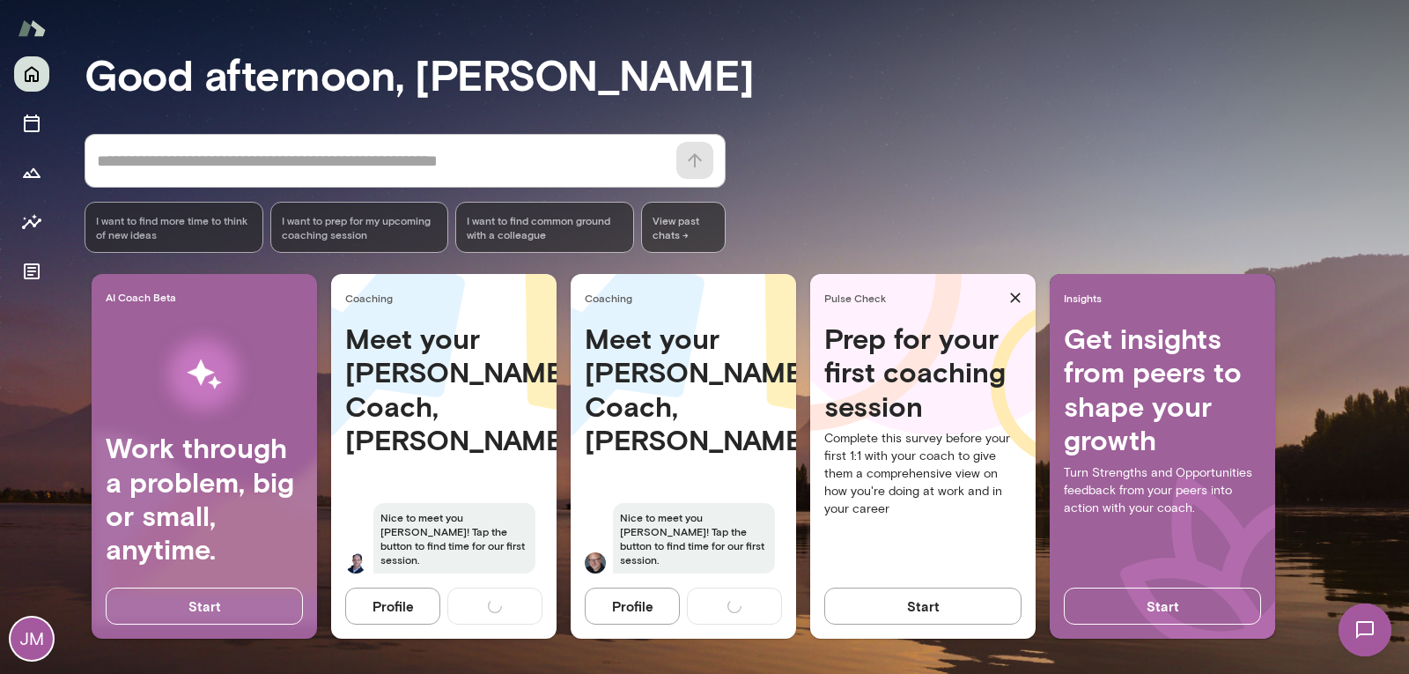
click at [620, 616] on button "Profile" at bounding box center [632, 606] width 95 height 37
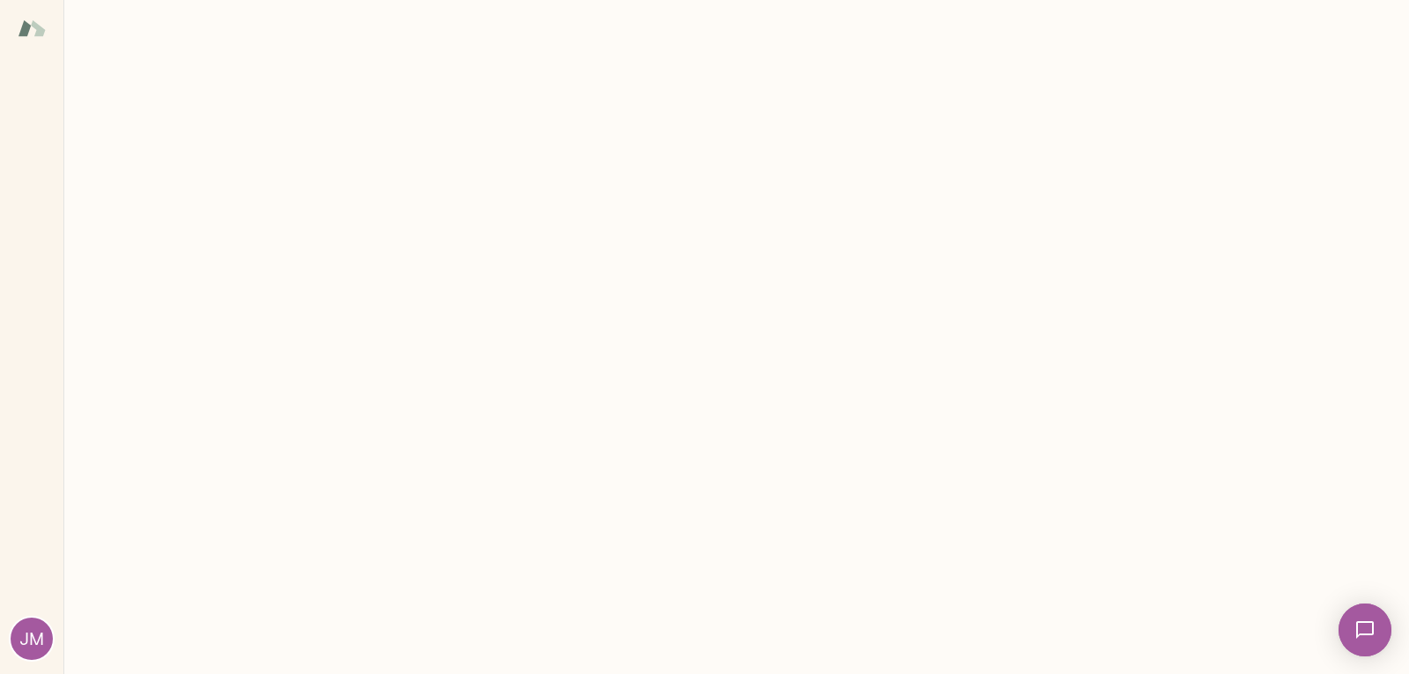
click at [34, 633] on div "JM" at bounding box center [32, 638] width 42 height 42
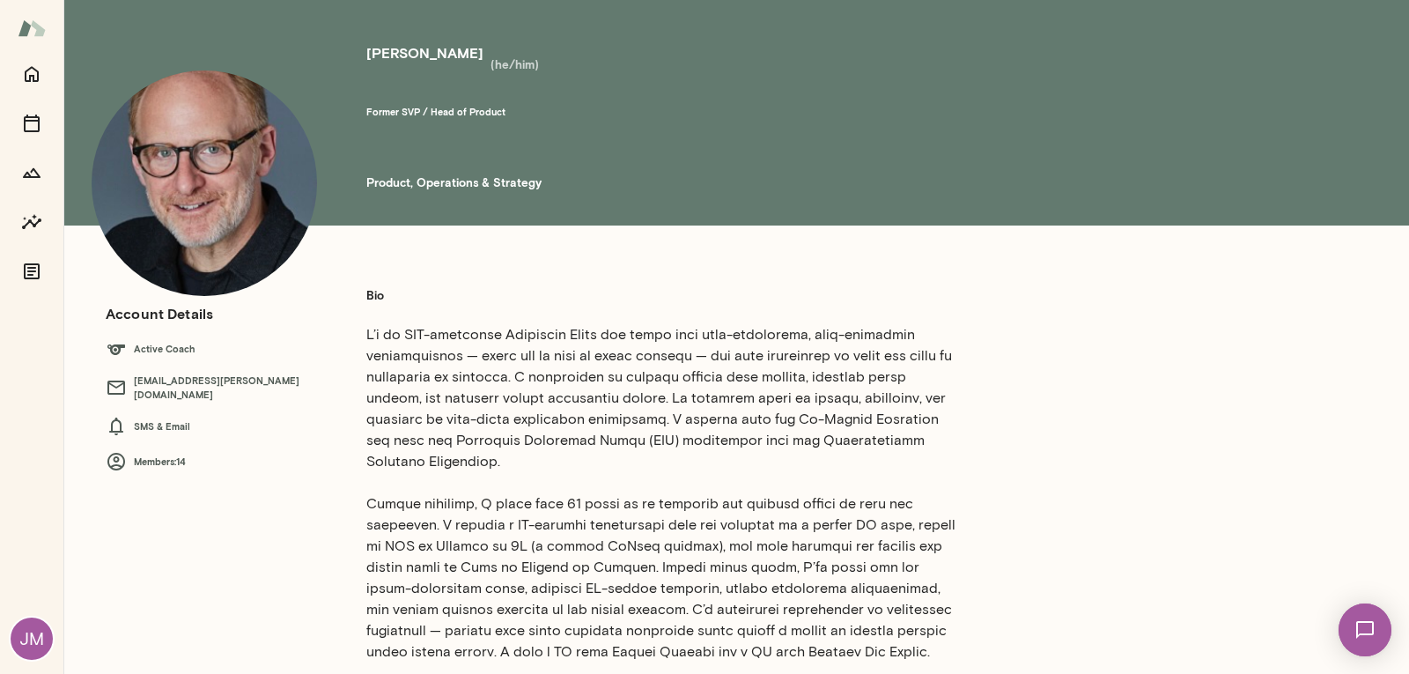
click at [223, 258] on li "Coach toolkit" at bounding box center [729, 244] width 1360 height 27
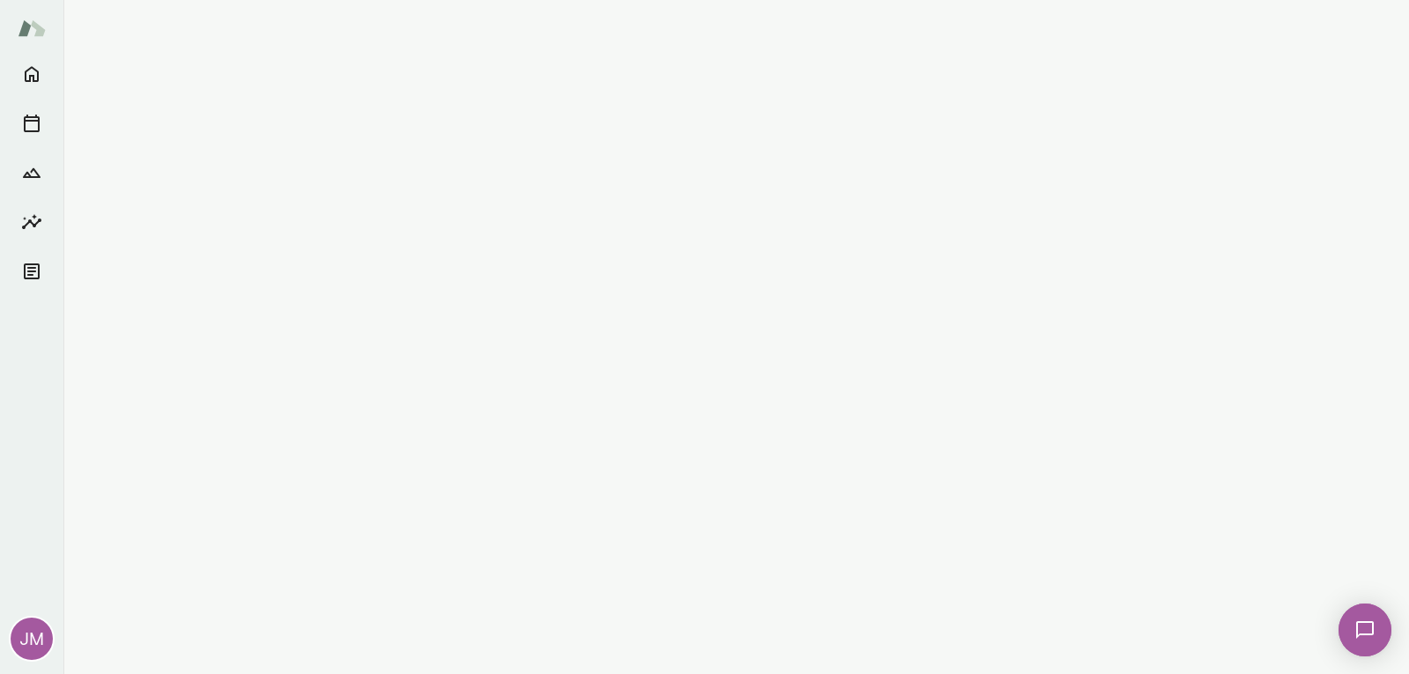
click at [35, 634] on div "JM" at bounding box center [32, 638] width 42 height 42
click at [174, 231] on h6 "Welcome guide" at bounding box center [122, 216] width 104 height 27
click at [40, 625] on div "JM" at bounding box center [32, 638] width 42 height 42
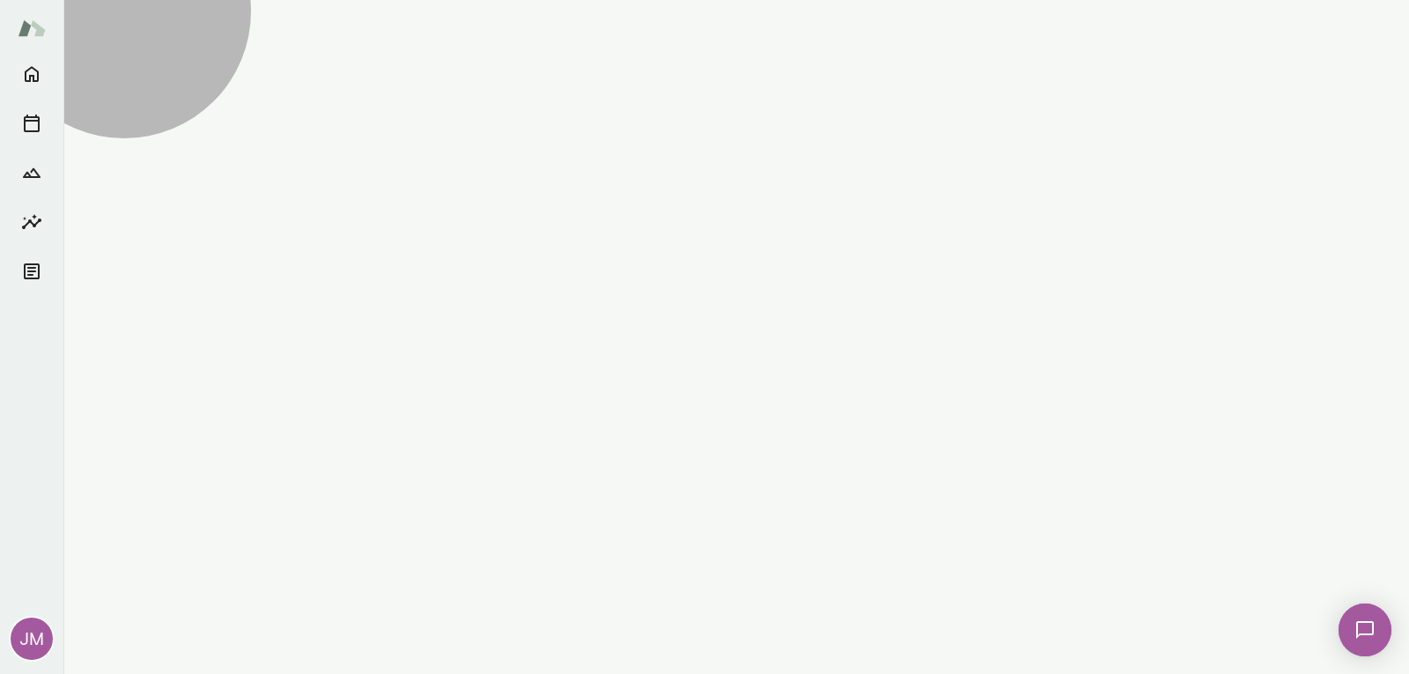
click at [191, 176] on h6 "Account preferences" at bounding box center [141, 162] width 143 height 27
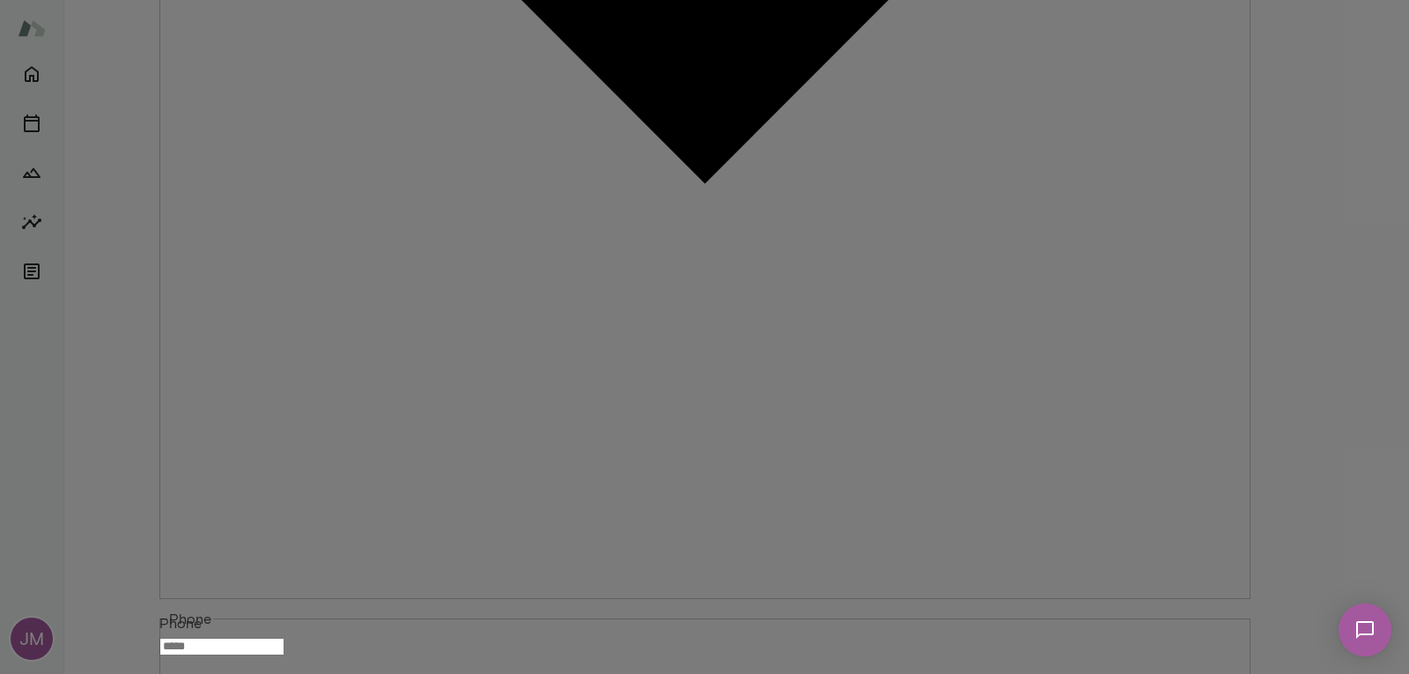
scroll to position [388, 0]
drag, startPoint x: 1332, startPoint y: 329, endPoint x: 1319, endPoint y: 295, distance: 36.0
click at [1332, 323] on div "**********" at bounding box center [704, 337] width 1409 height 674
click at [1199, 305] on div "**********" at bounding box center [704, 337] width 1409 height 674
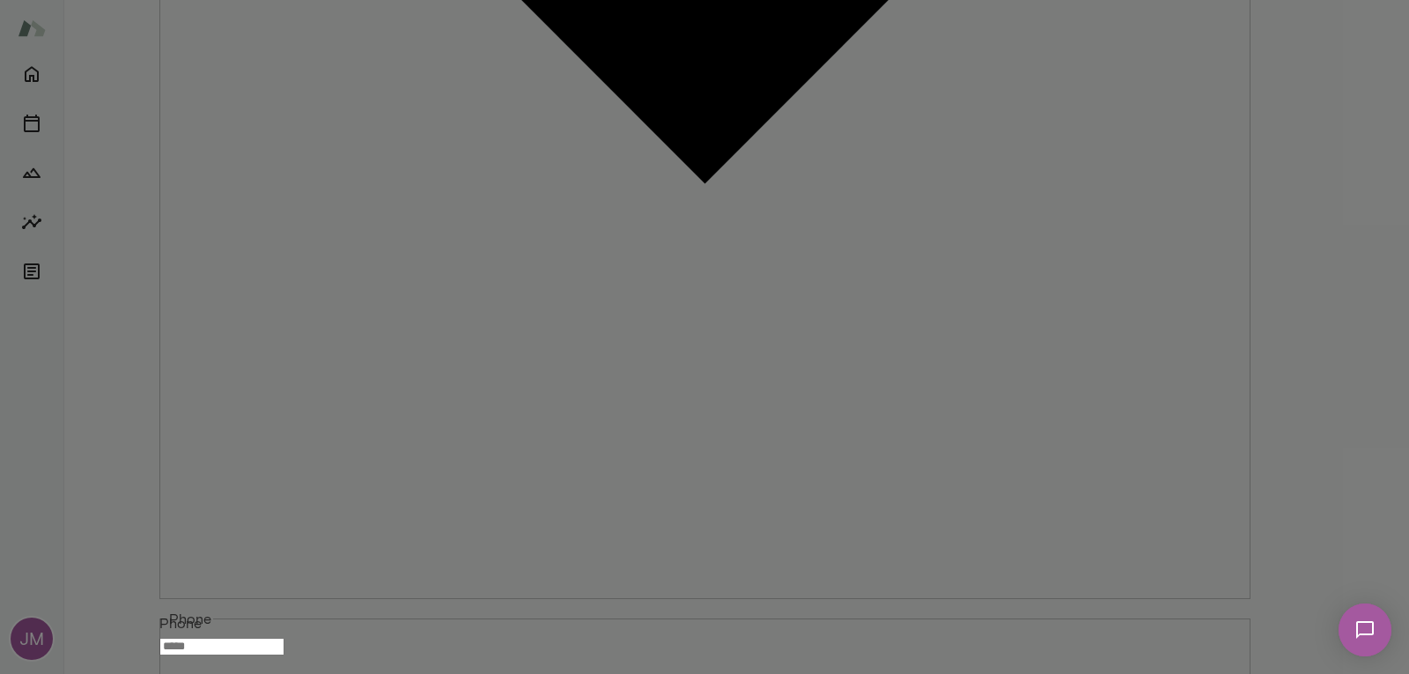
click at [216, 233] on div "**********" at bounding box center [704, 337] width 1409 height 674
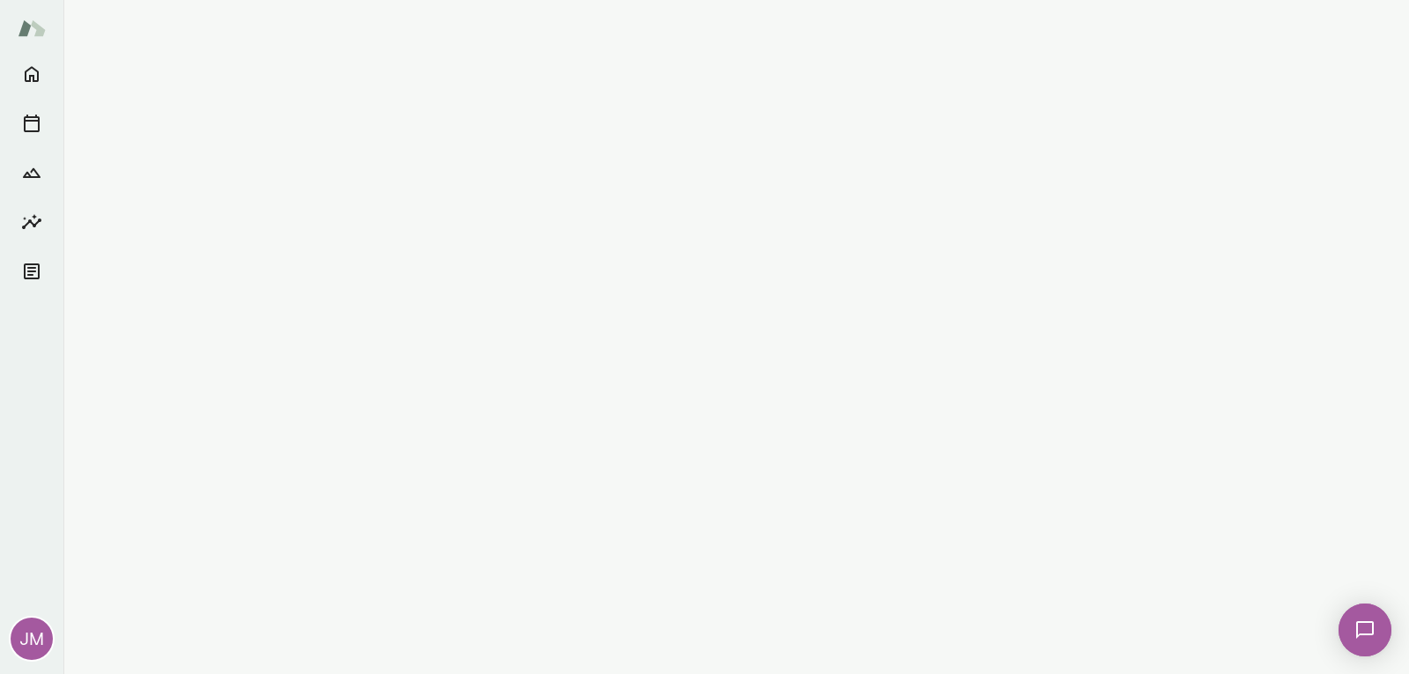
click at [28, 14] on div at bounding box center [711, 14] width 1395 height 0
click at [34, 80] on icon "Home" at bounding box center [32, 75] width 14 height 16
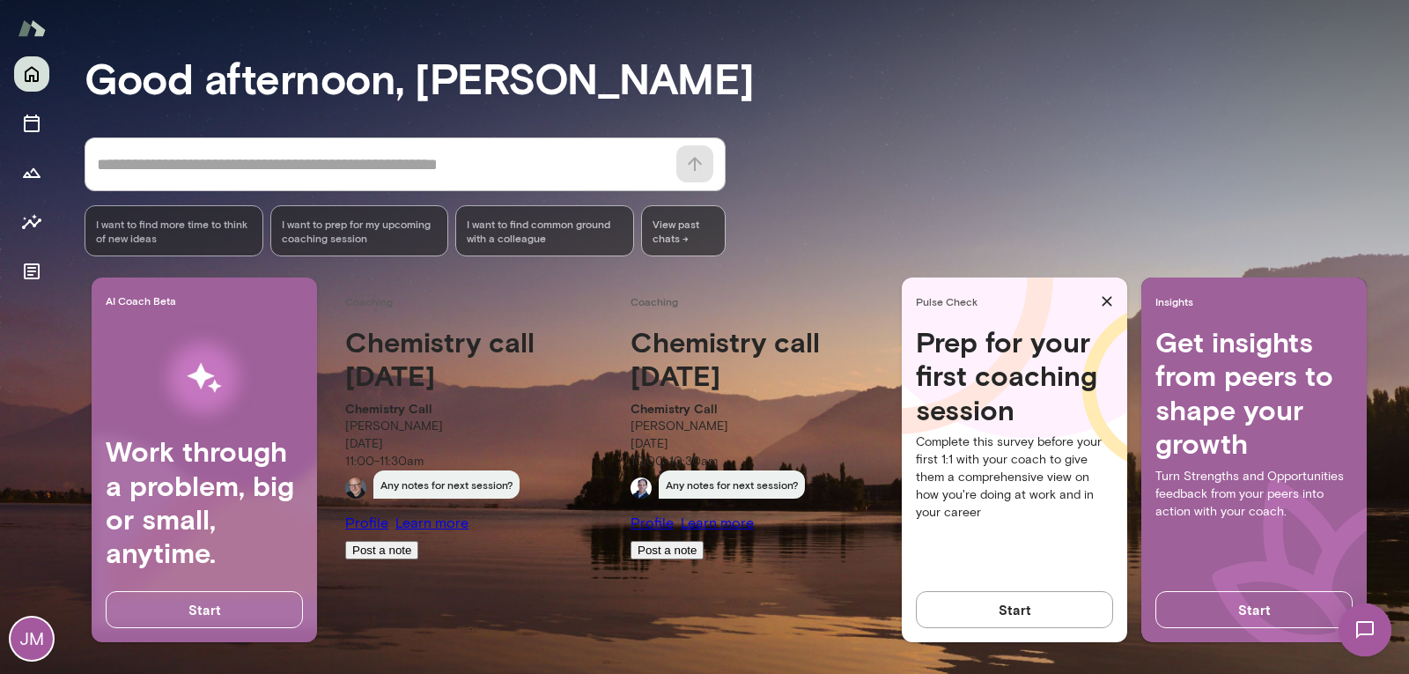
scroll to position [120, 0]
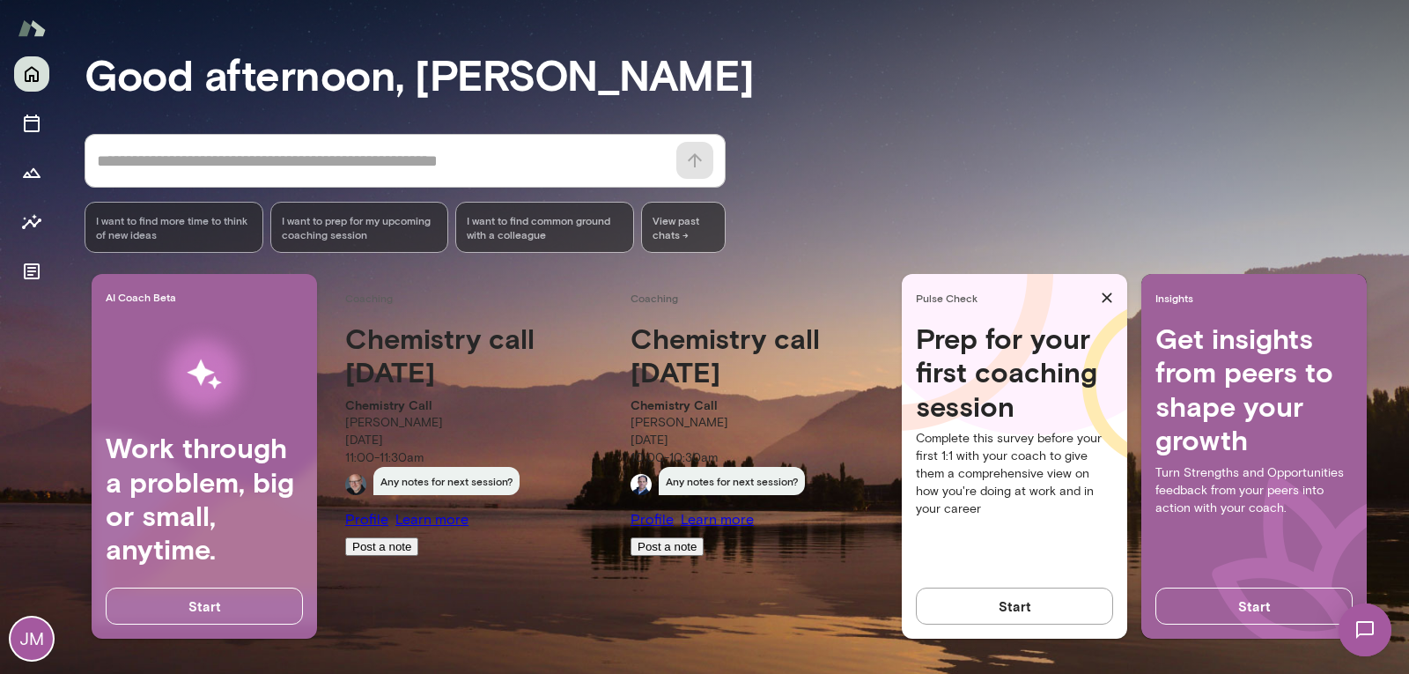
click at [14, 635] on div "JM" at bounding box center [32, 638] width 42 height 42
click at [154, 176] on h6 "Account preferences" at bounding box center [141, 162] width 143 height 27
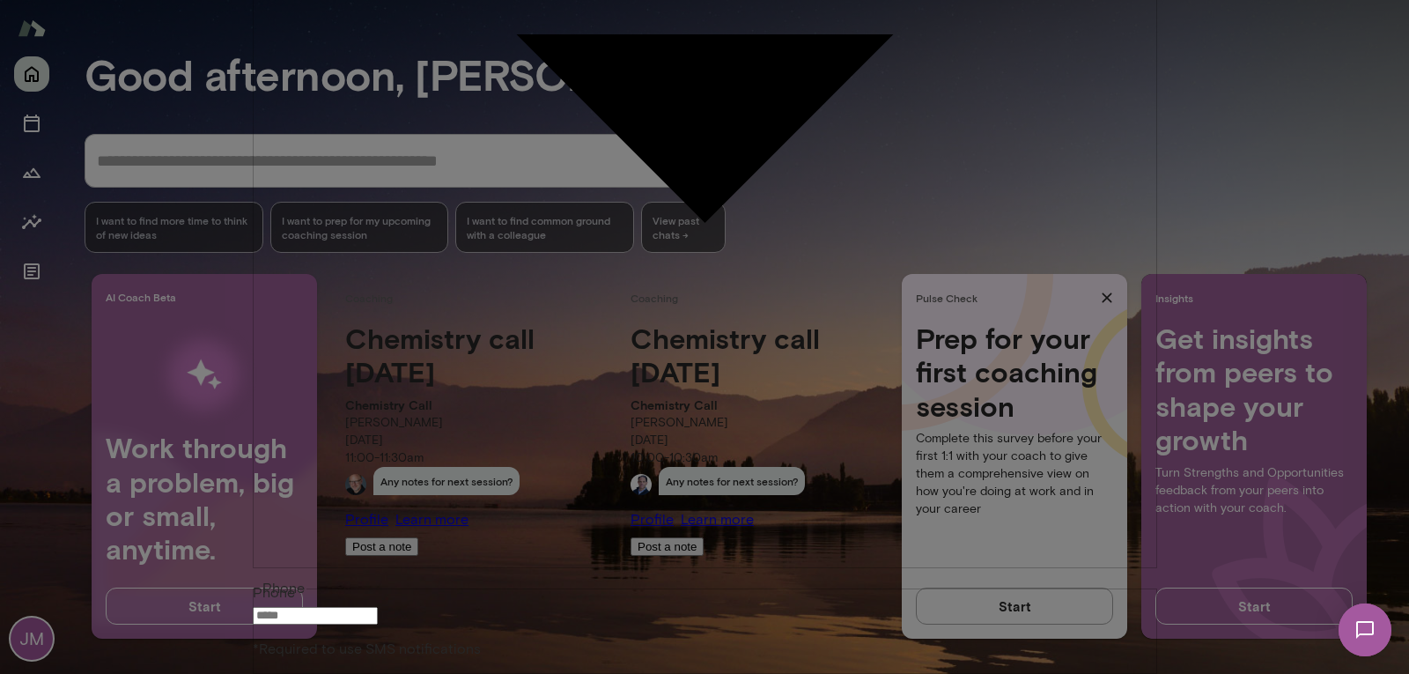
scroll to position [153, 0]
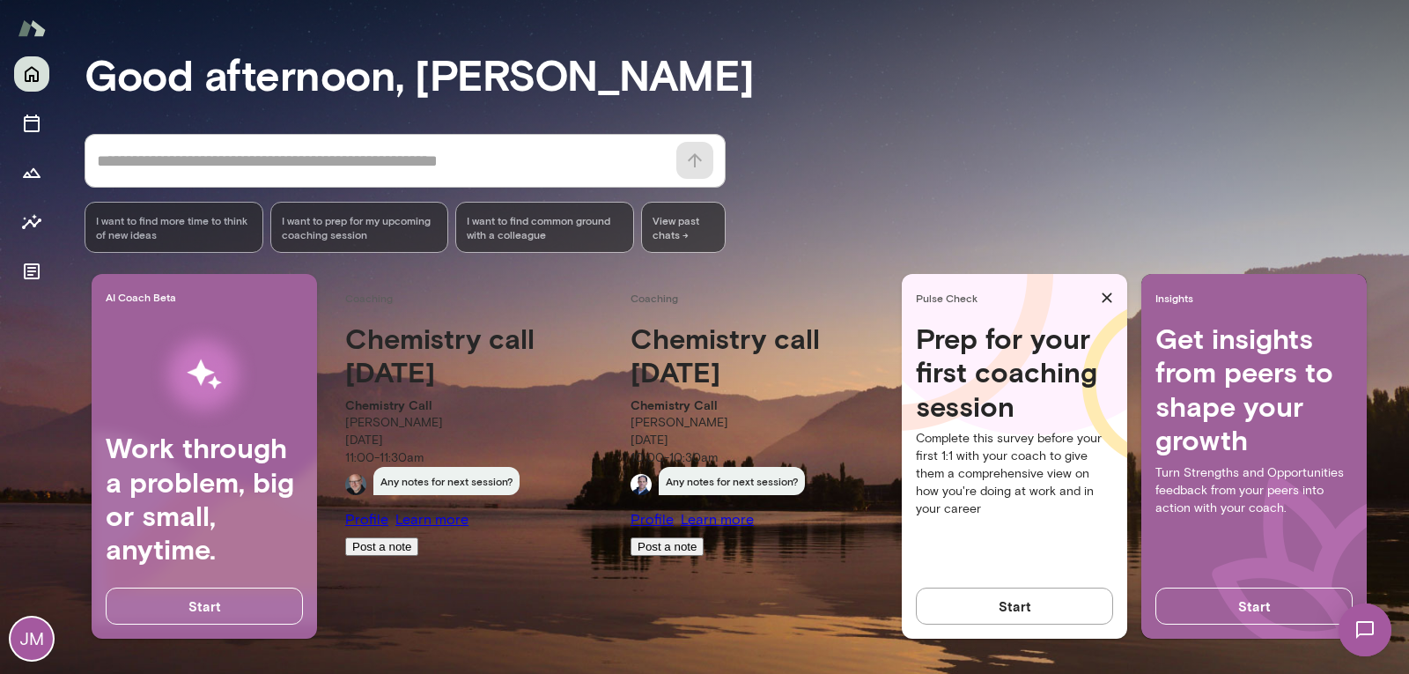
click at [173, 42] on div "JM" at bounding box center [162, 31] width 20 height 21
click at [192, 133] on button "View or edit profile" at bounding box center [162, 124] width 110 height 18
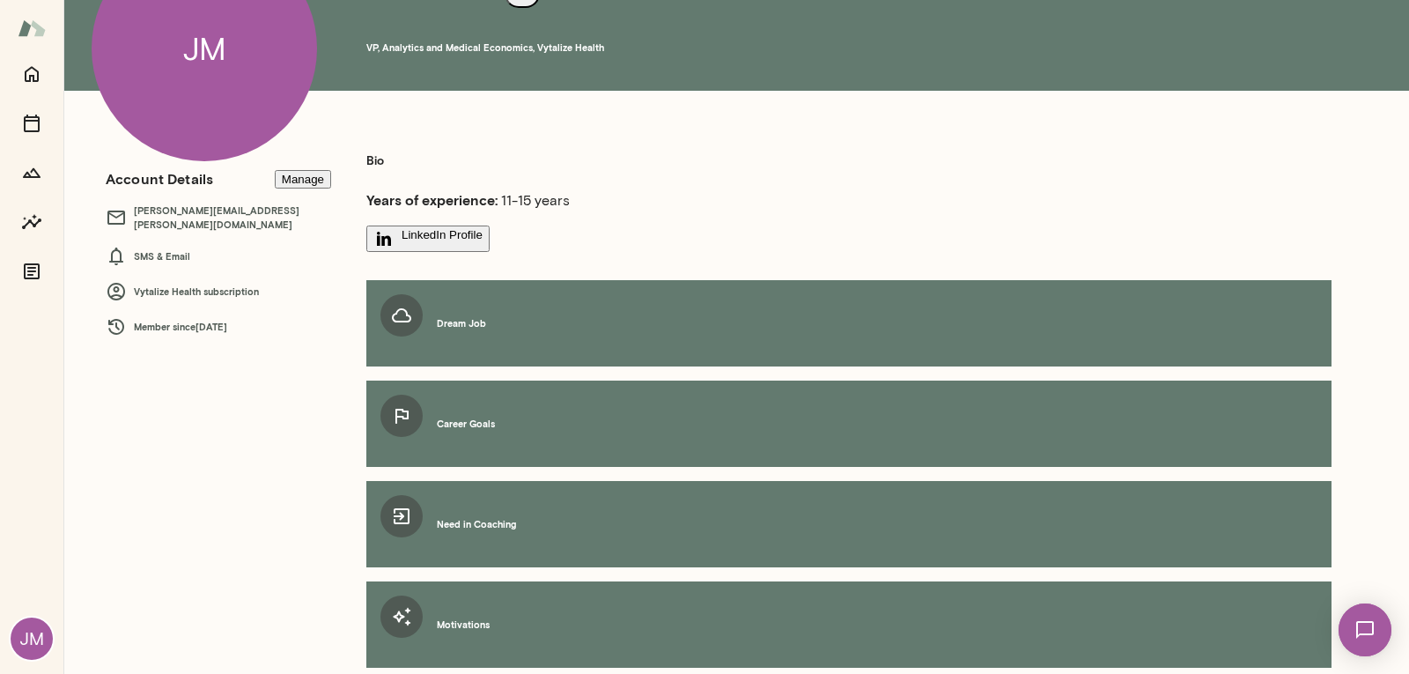
scroll to position [160, 0]
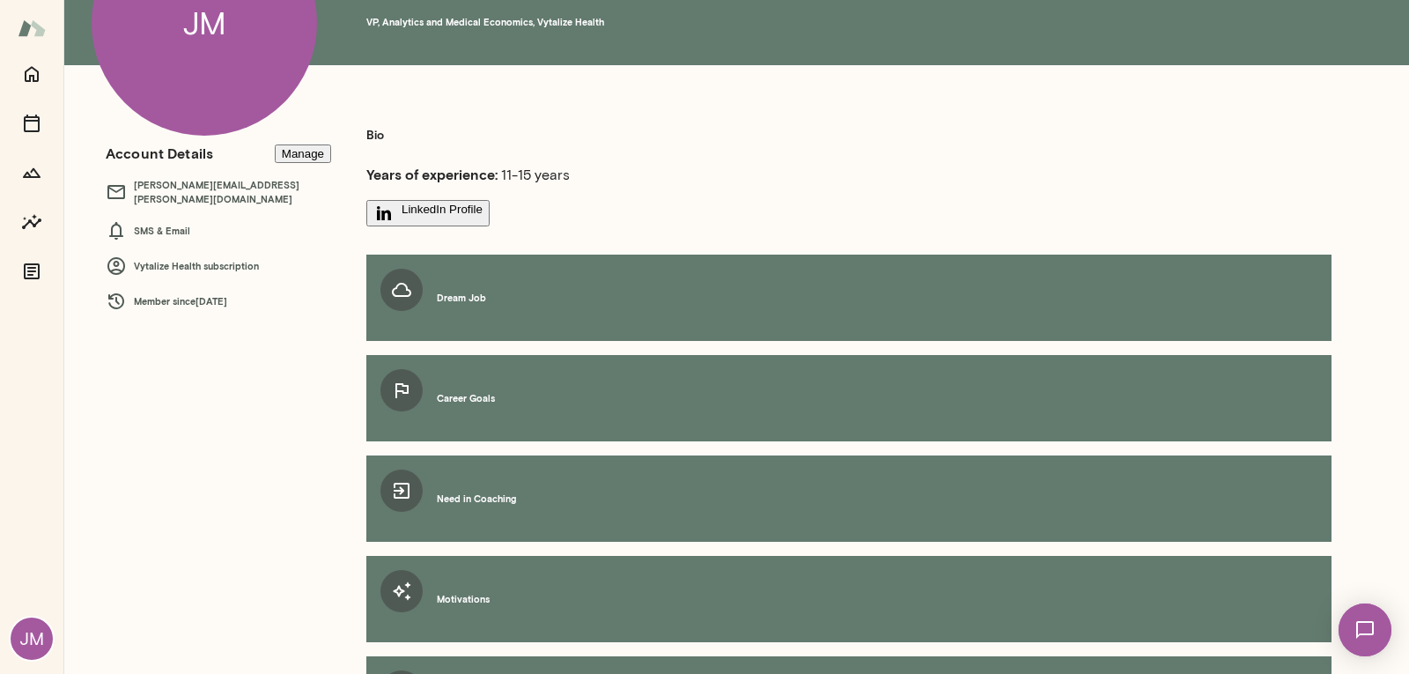
click at [483, 391] on h6 "Career Goals" at bounding box center [466, 398] width 58 height 14
click at [219, 271] on h6 "Vytalize Health subscription" at bounding box center [218, 265] width 225 height 21
click at [270, 308] on h6 "Member since [DATE]" at bounding box center [218, 301] width 225 height 21
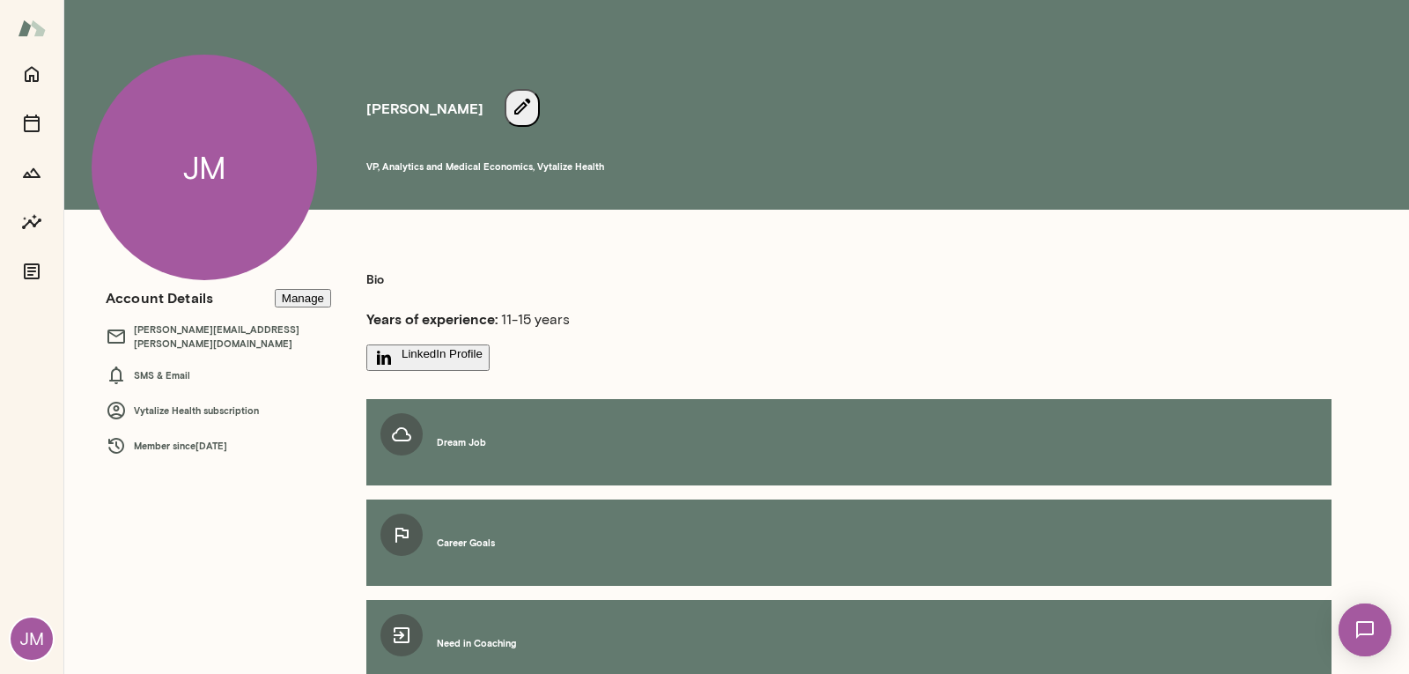
scroll to position [0, 0]
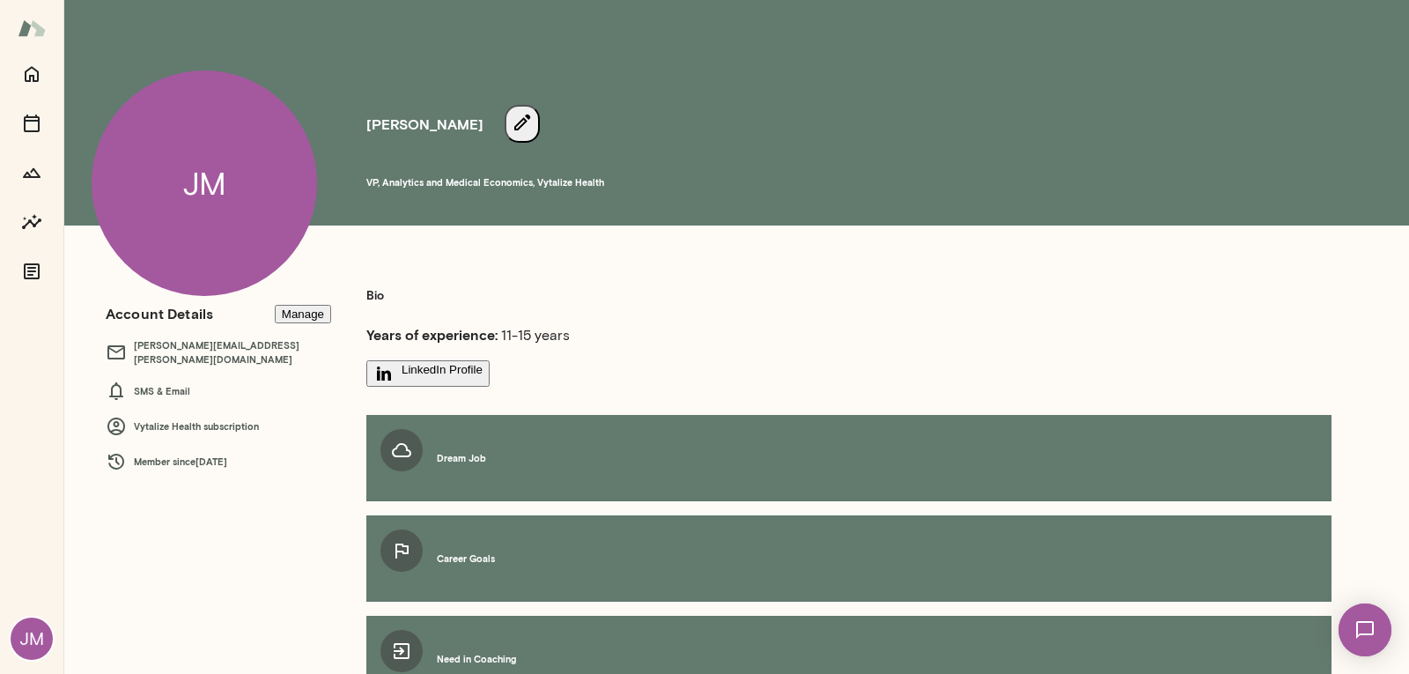
click at [490, 366] on button "LinkedIn Profile" at bounding box center [427, 373] width 123 height 26
